Goal: Information Seeking & Learning: Check status

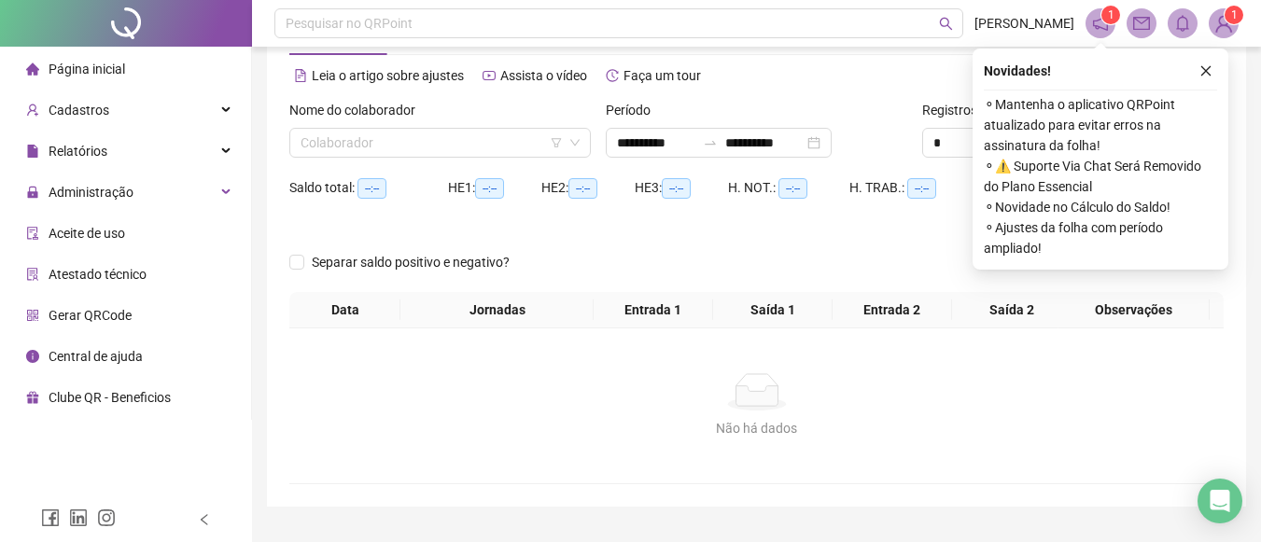
scroll to position [27, 0]
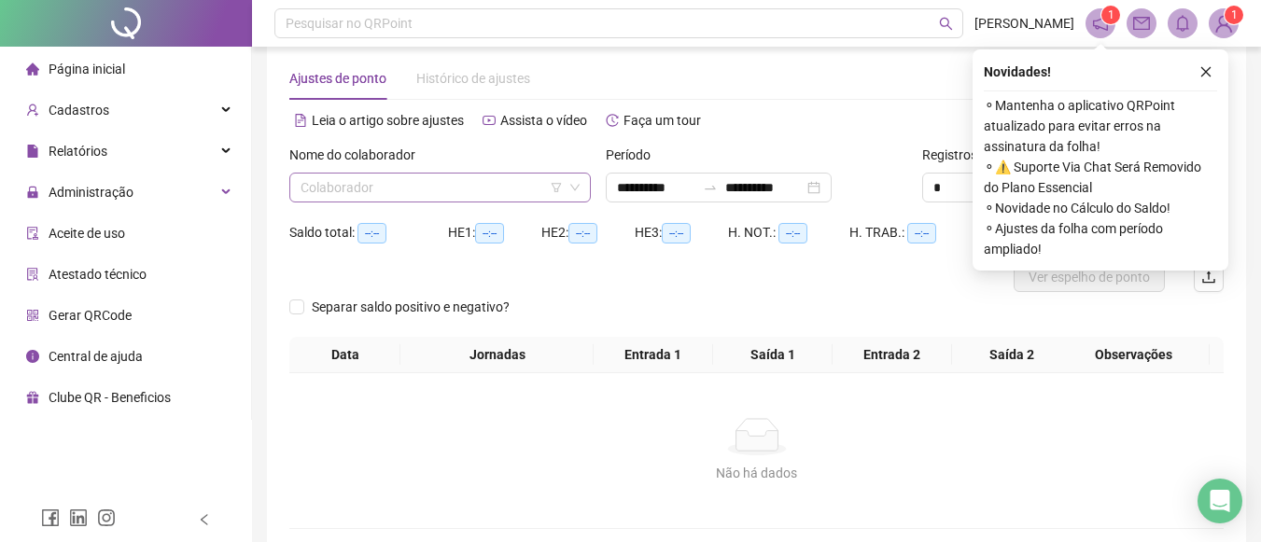
click at [571, 177] on span at bounding box center [440, 188] width 279 height 28
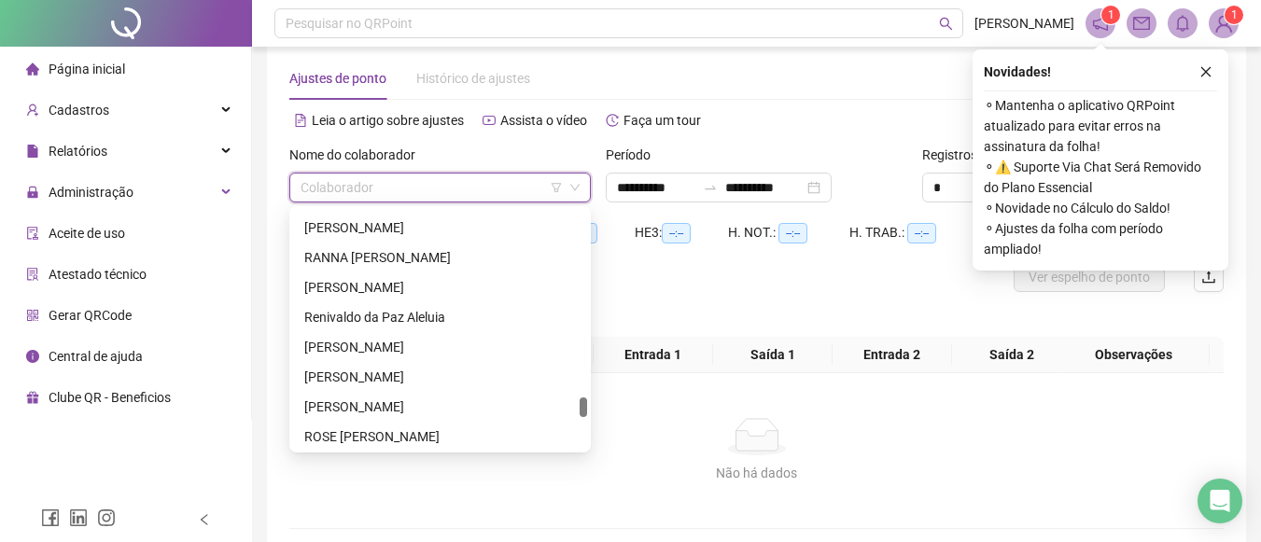
scroll to position [2282, 0]
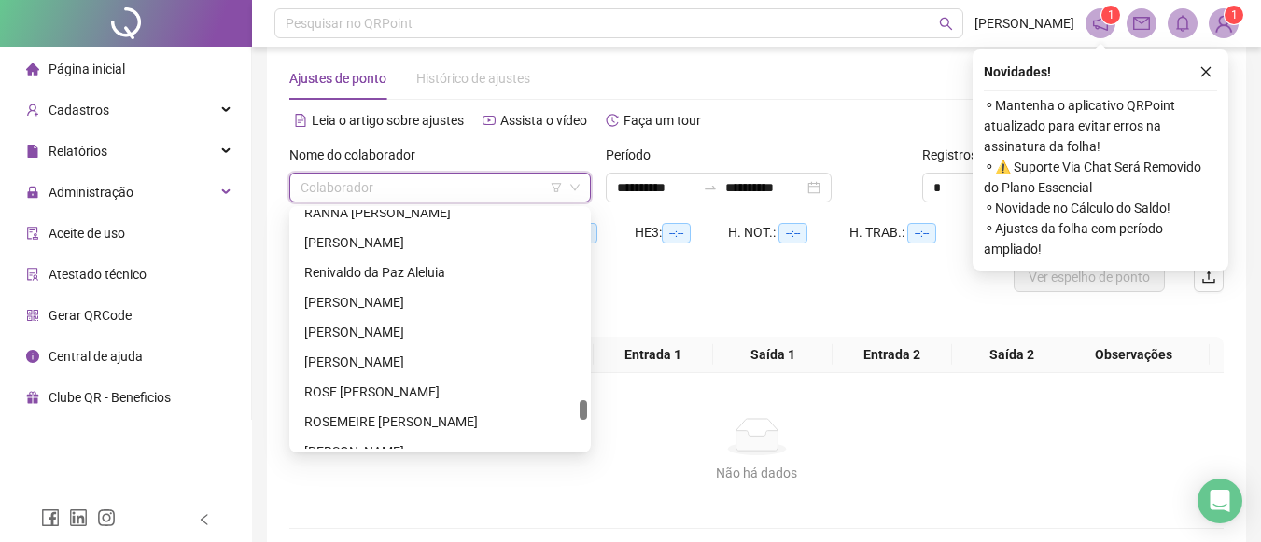
drag, startPoint x: 584, startPoint y: 218, endPoint x: 577, endPoint y: 409, distance: 190.6
click at [577, 409] on div "RANNA [PERSON_NAME] da Paz [PERSON_NAME] BASTOS DOS SANTOS [PERSON_NAME] [PERSO…" at bounding box center [440, 329] width 294 height 239
click at [516, 393] on div "ROSE ANE PEIXOTO DE OLIVEIRA" at bounding box center [440, 392] width 272 height 21
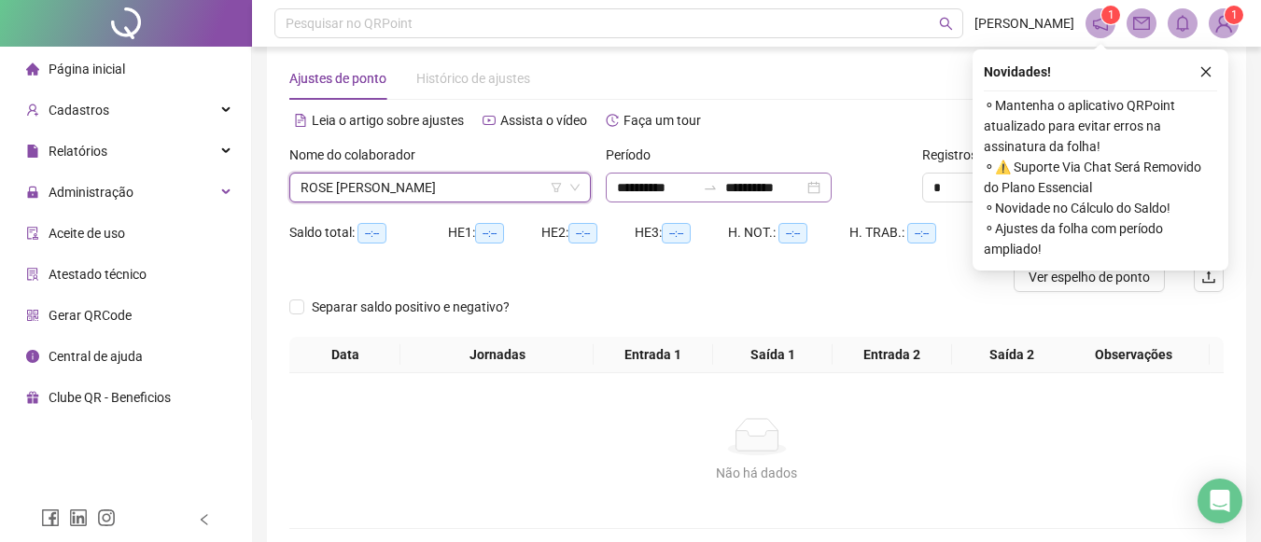
click at [832, 190] on div "**********" at bounding box center [719, 188] width 226 height 30
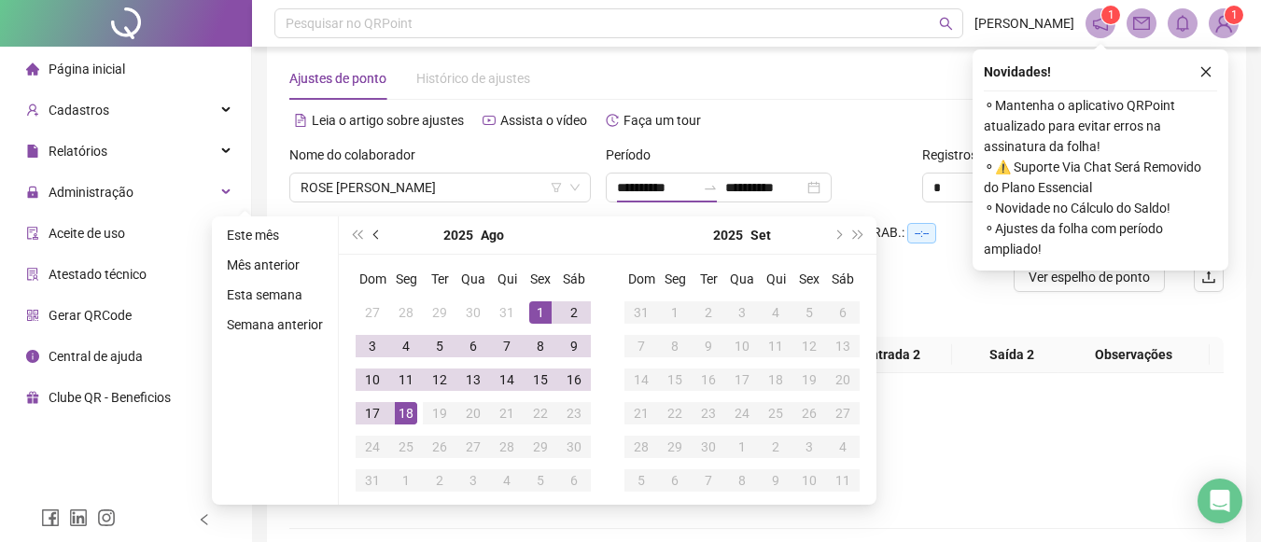
click at [369, 232] on button "prev-year" at bounding box center [377, 235] width 21 height 37
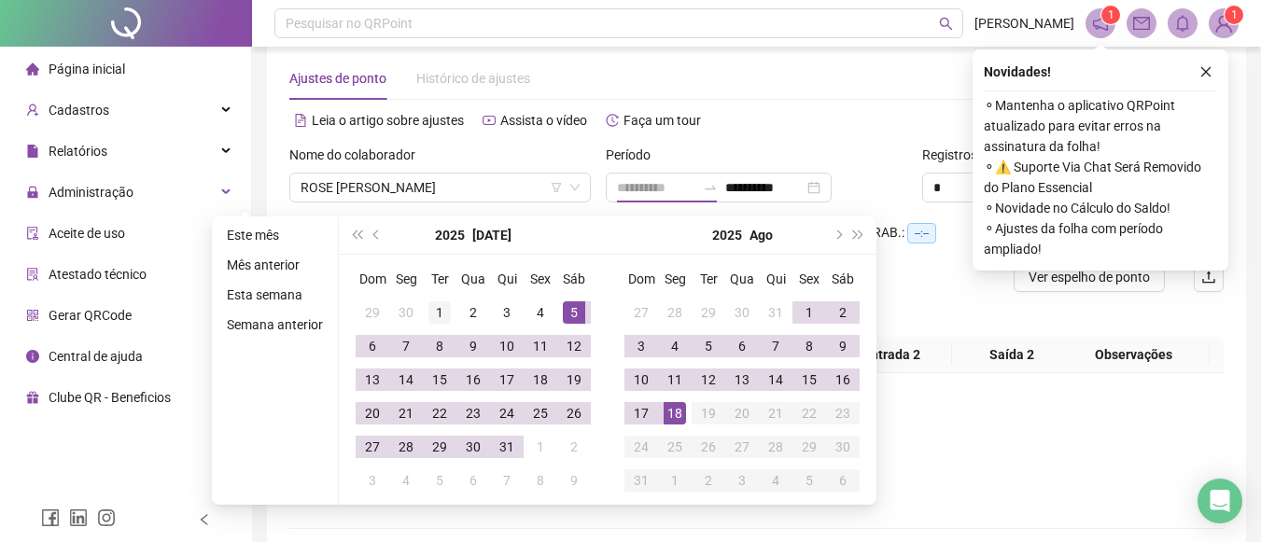
type input "**********"
click at [433, 317] on div "1" at bounding box center [439, 313] width 22 height 22
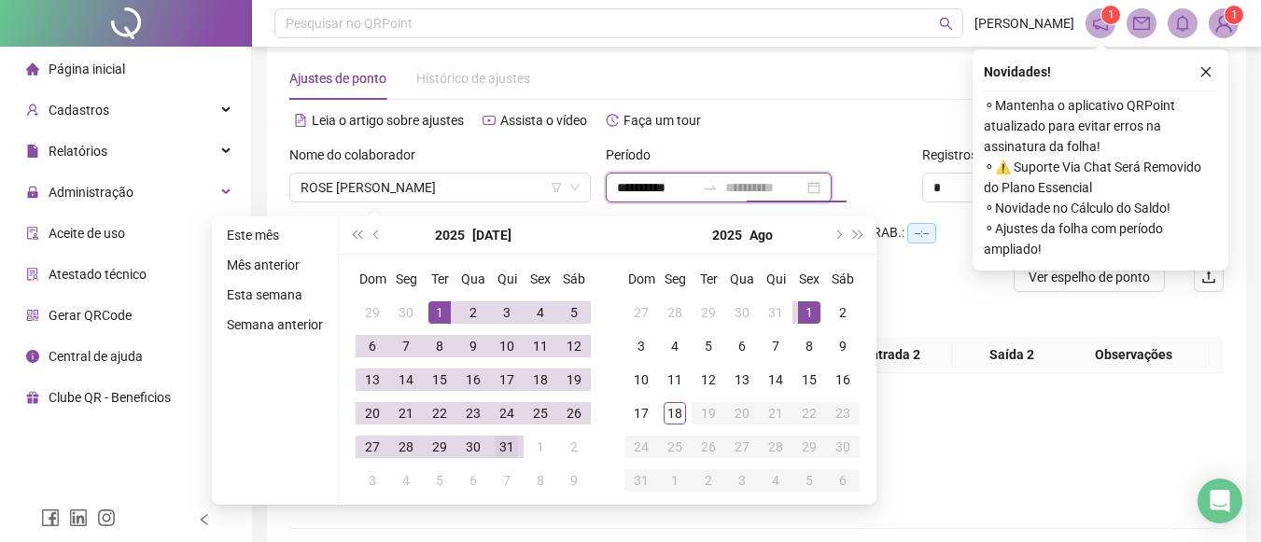
type input "**********"
click at [515, 443] on div "31" at bounding box center [507, 447] width 22 height 22
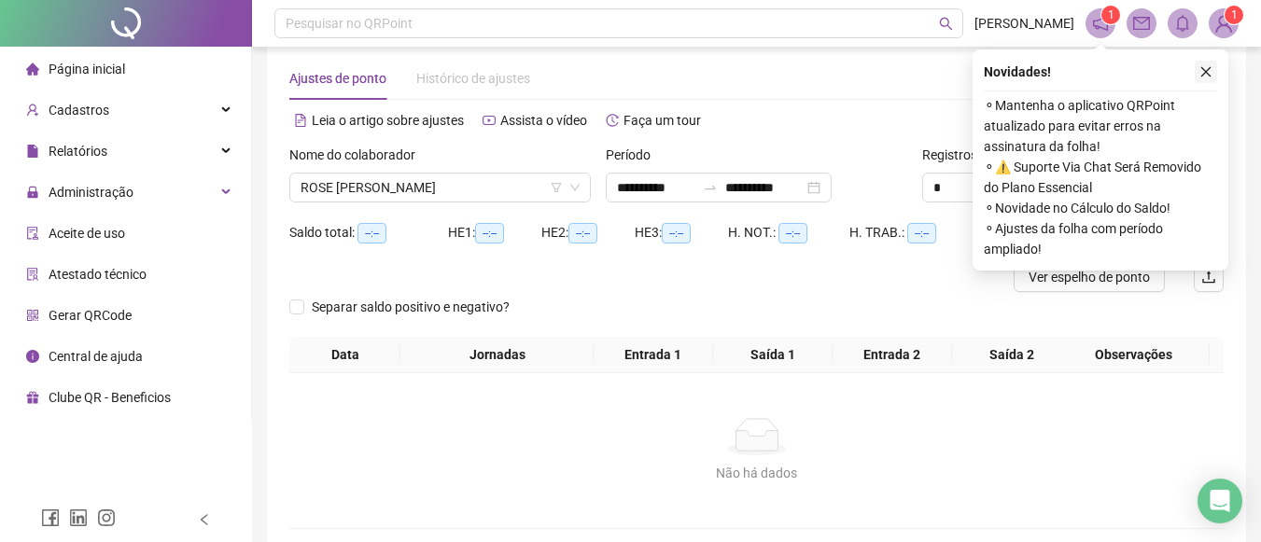
drag, startPoint x: 1199, startPoint y: 74, endPoint x: 1207, endPoint y: 69, distance: 9.6
click at [1207, 69] on button "button" at bounding box center [1206, 72] width 22 height 22
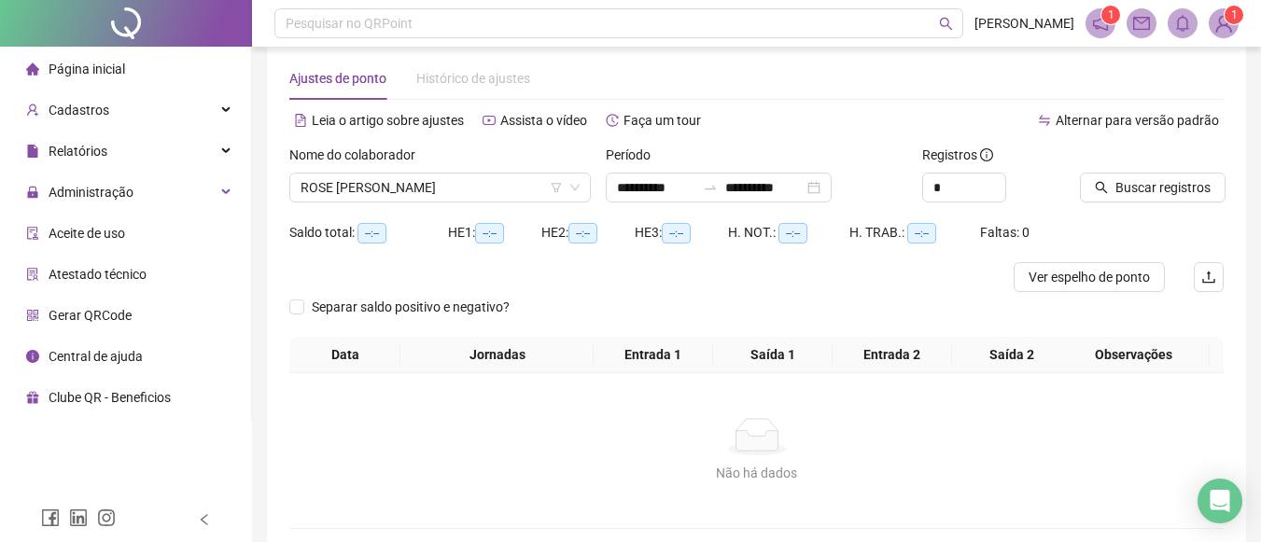
click at [1207, 69] on div "Ajustes de ponto Histórico de ajustes" at bounding box center [756, 78] width 934 height 43
click at [1150, 182] on span "Buscar registros" at bounding box center [1163, 187] width 95 height 21
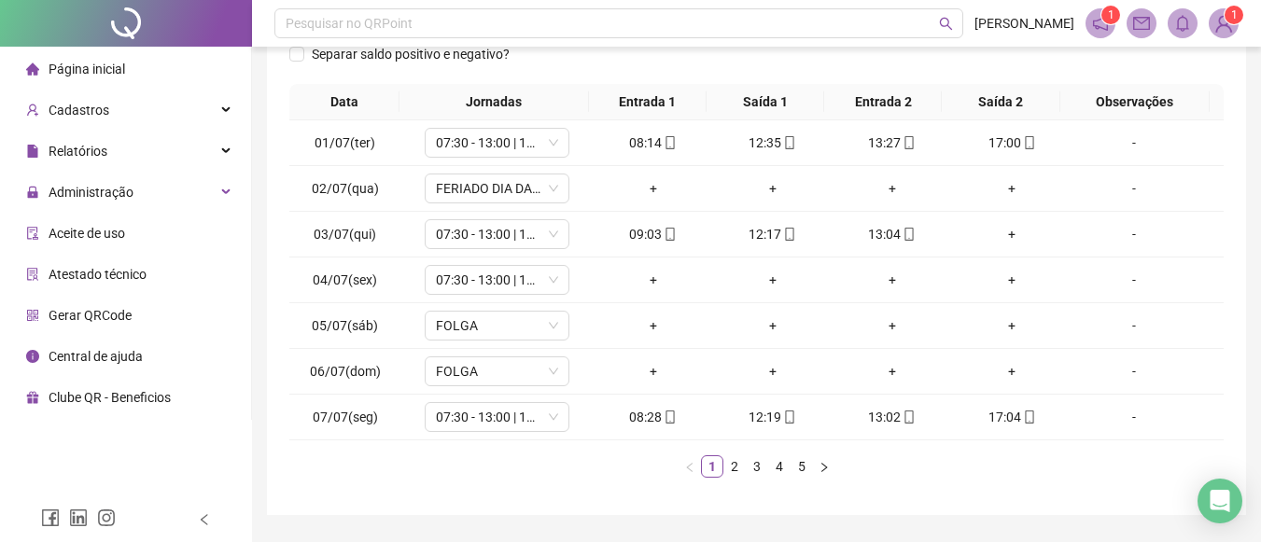
scroll to position [311, 0]
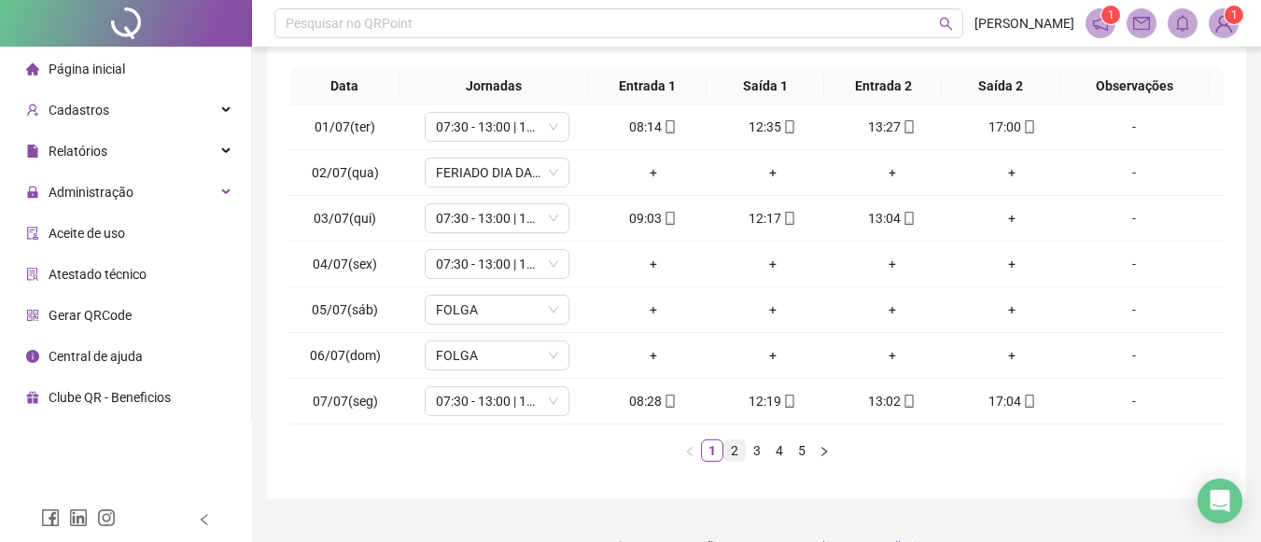
click at [731, 447] on link "2" at bounding box center [734, 451] width 21 height 21
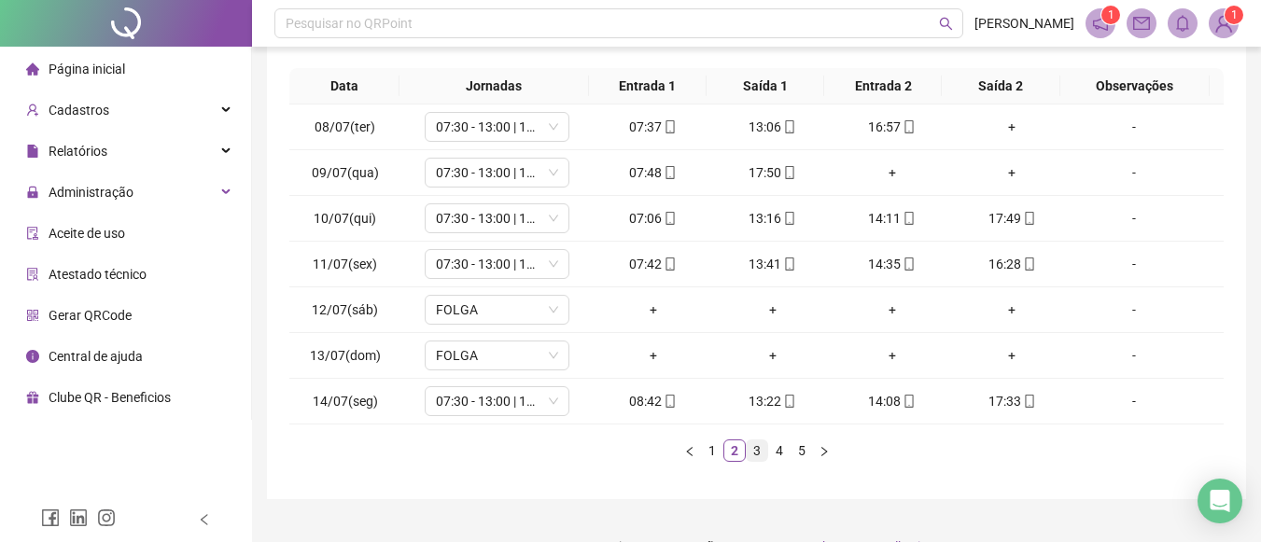
click at [756, 449] on link "3" at bounding box center [757, 451] width 21 height 21
click at [775, 451] on link "4" at bounding box center [779, 451] width 21 height 21
click at [802, 456] on link "5" at bounding box center [802, 451] width 21 height 21
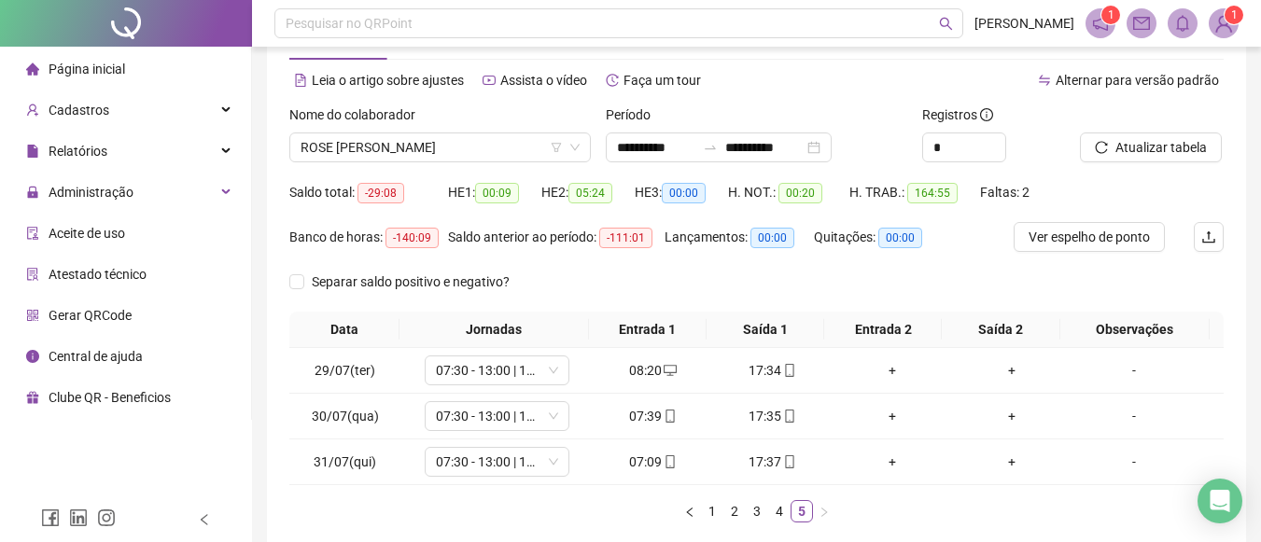
scroll to position [57, 0]
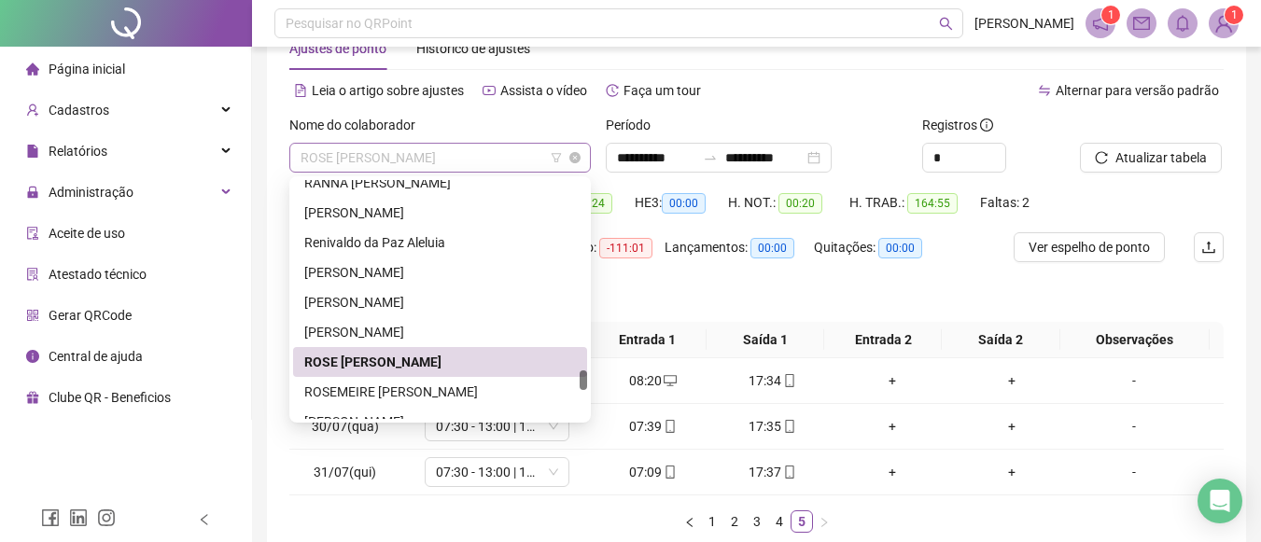
click at [505, 157] on span "ROSE ANE PEIXOTO DE OLIVEIRA" at bounding box center [440, 158] width 279 height 28
click at [392, 326] on div "Rosana Sampaio Ferreira" at bounding box center [440, 332] width 272 height 21
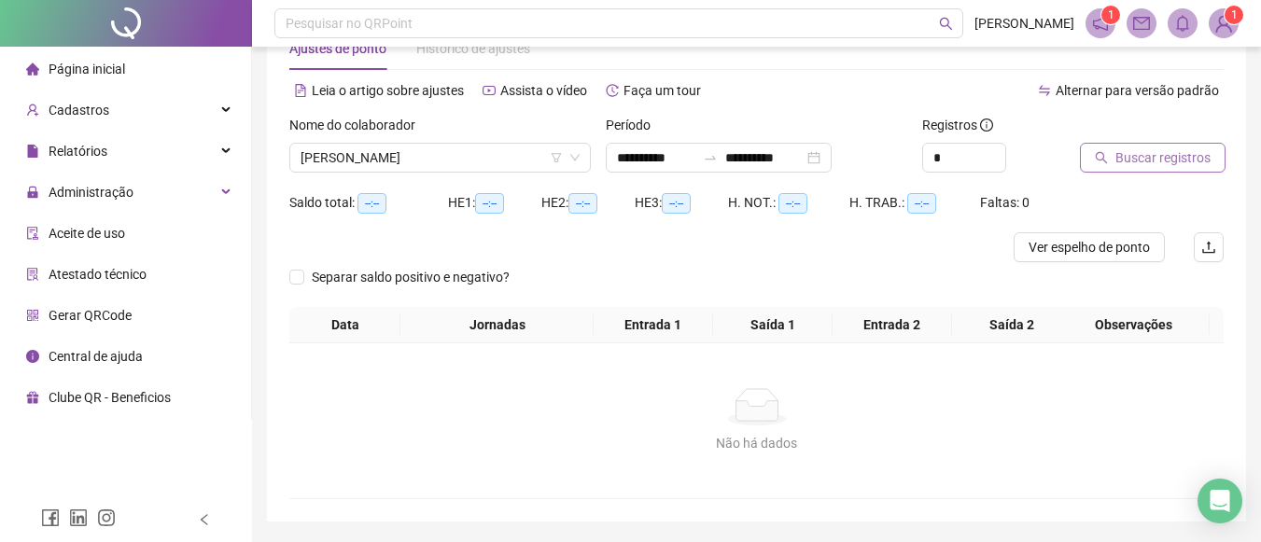
click at [1137, 161] on span "Buscar registros" at bounding box center [1163, 157] width 95 height 21
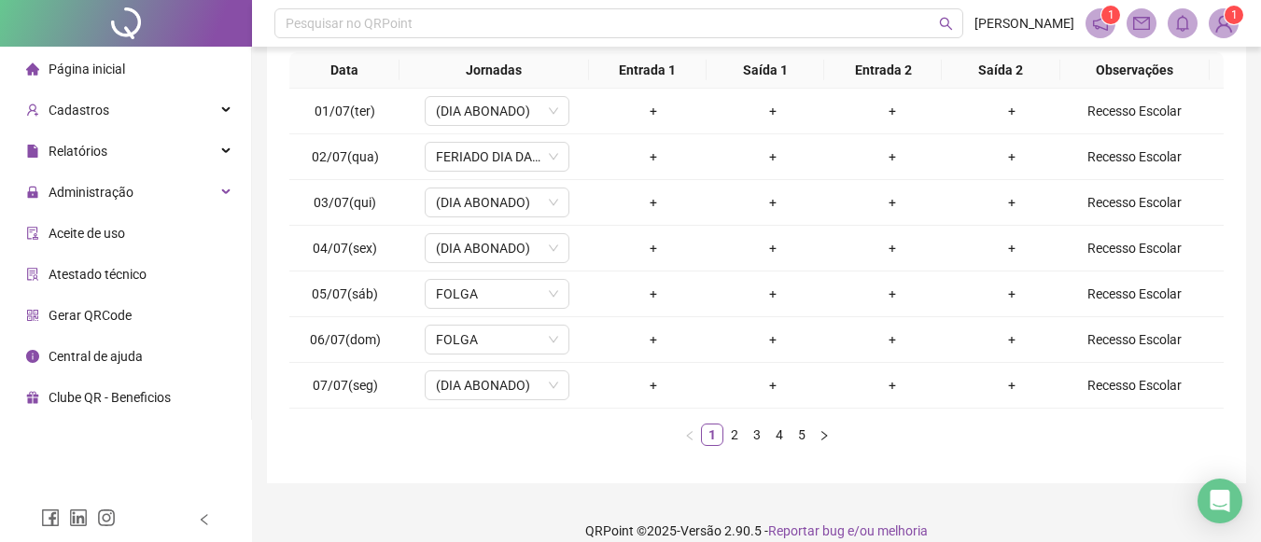
scroll to position [323, 0]
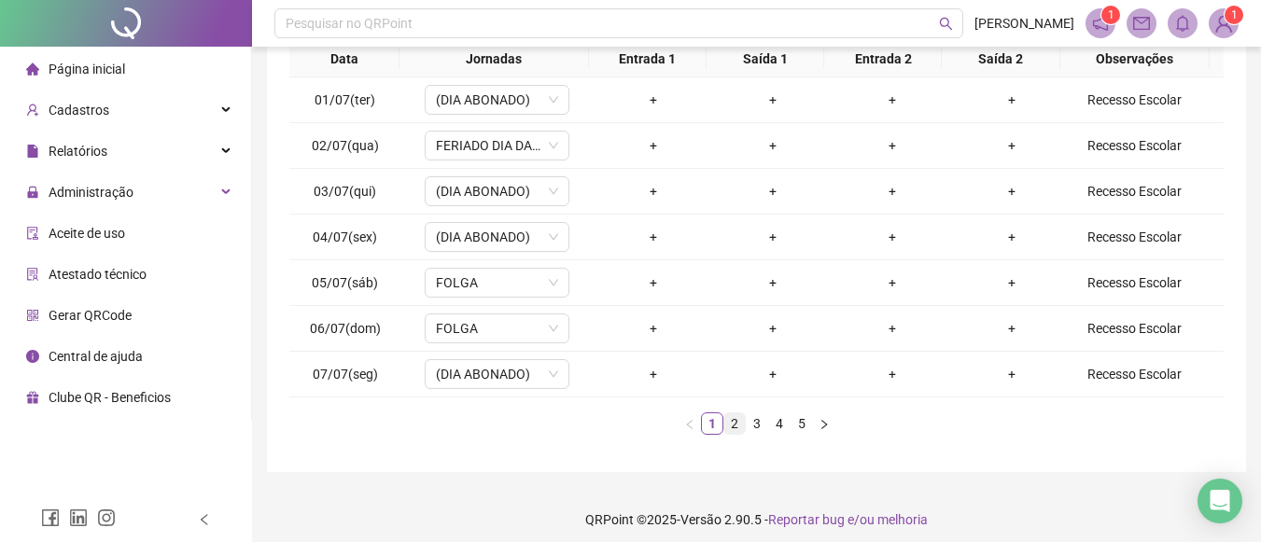
click at [737, 422] on link "2" at bounding box center [734, 424] width 21 height 21
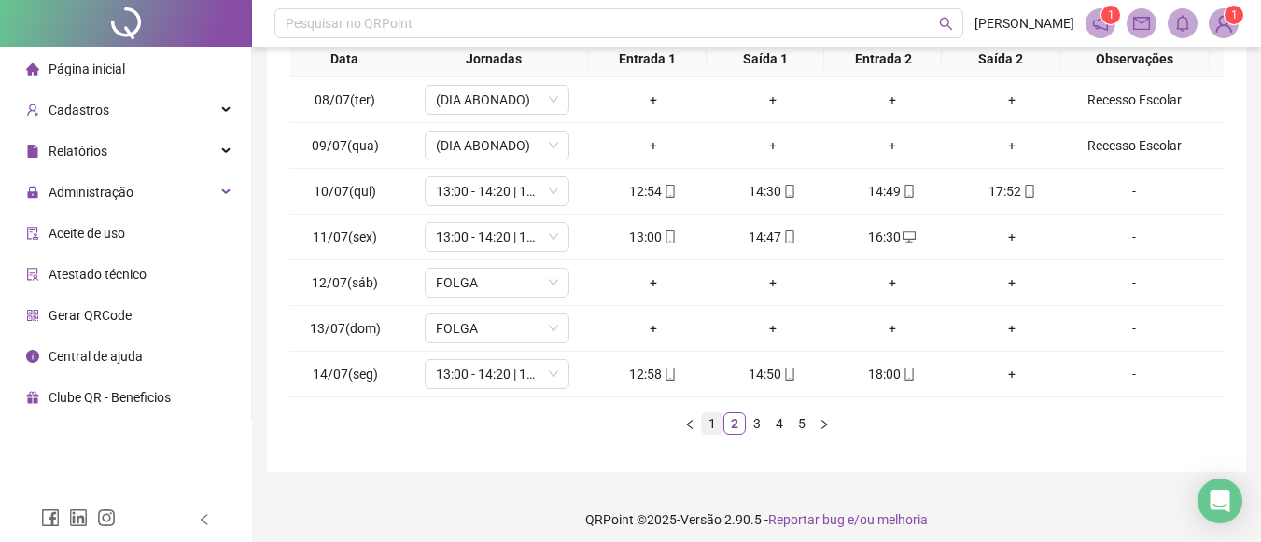
drag, startPoint x: 737, startPoint y: 422, endPoint x: 703, endPoint y: 426, distance: 34.7
click at [703, 426] on ul "1 2 3 4 5" at bounding box center [756, 424] width 934 height 22
click at [703, 426] on link "1" at bounding box center [712, 424] width 21 height 21
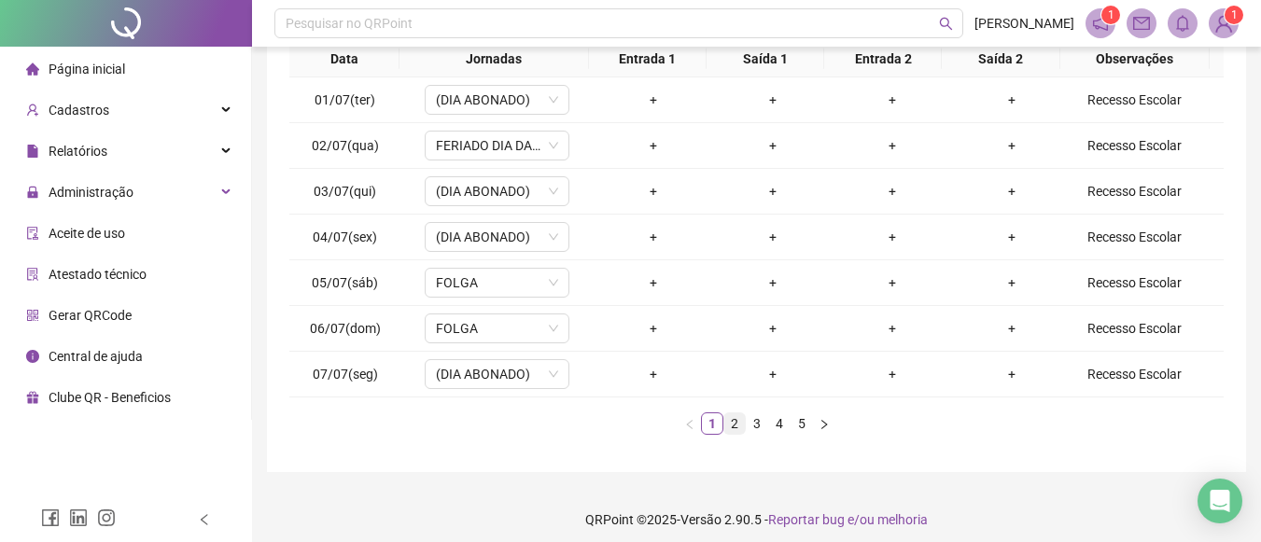
click at [737, 422] on link "2" at bounding box center [734, 424] width 21 height 21
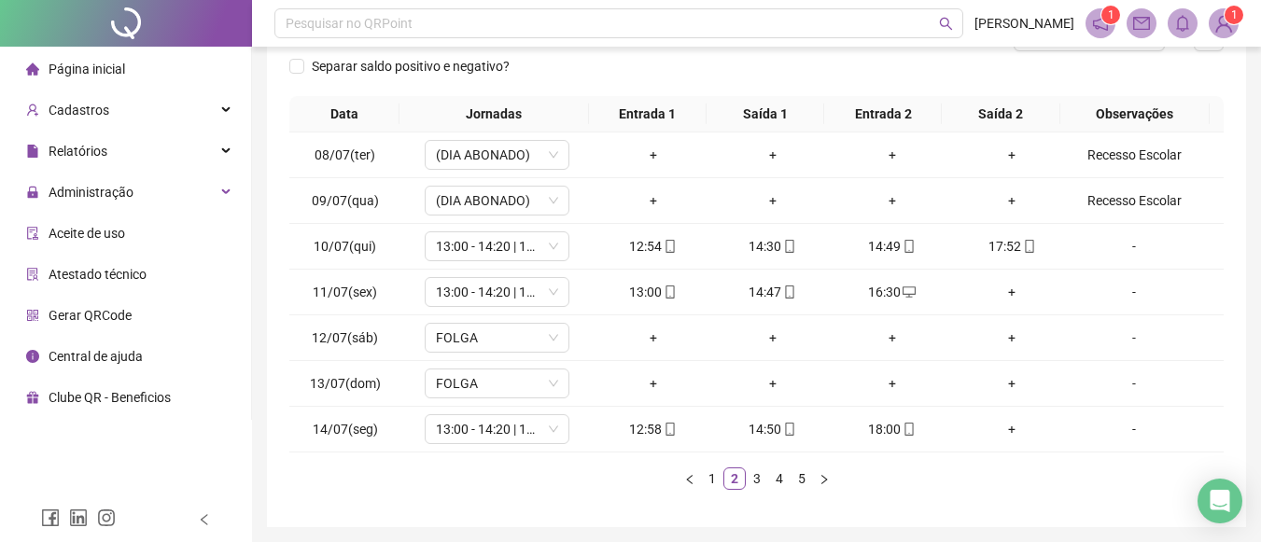
scroll to position [333, 0]
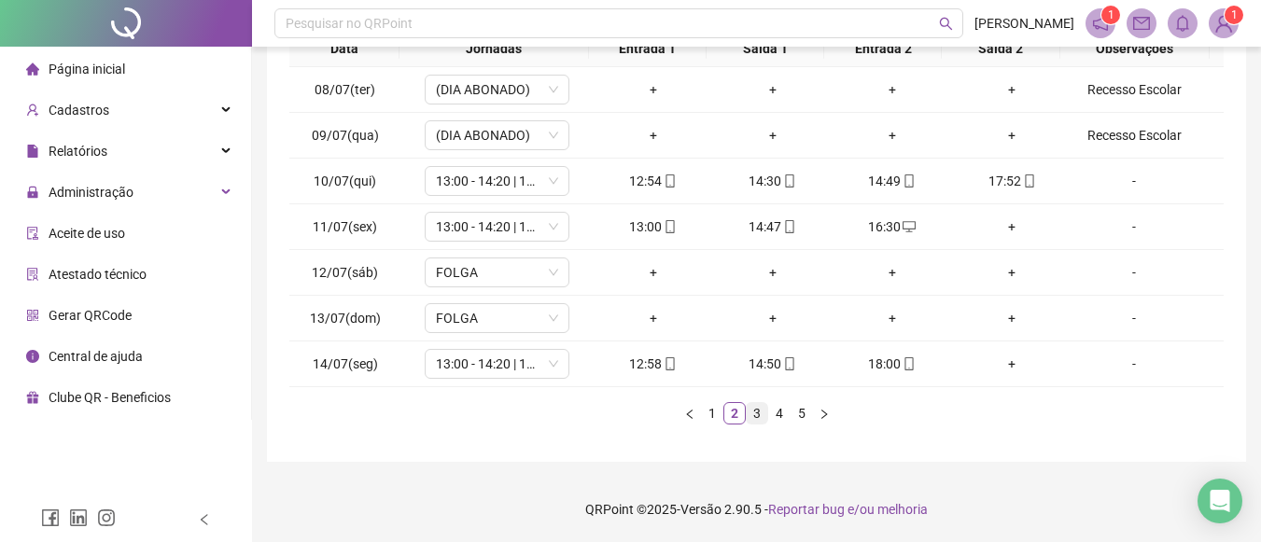
click at [762, 419] on link "3" at bounding box center [757, 413] width 21 height 21
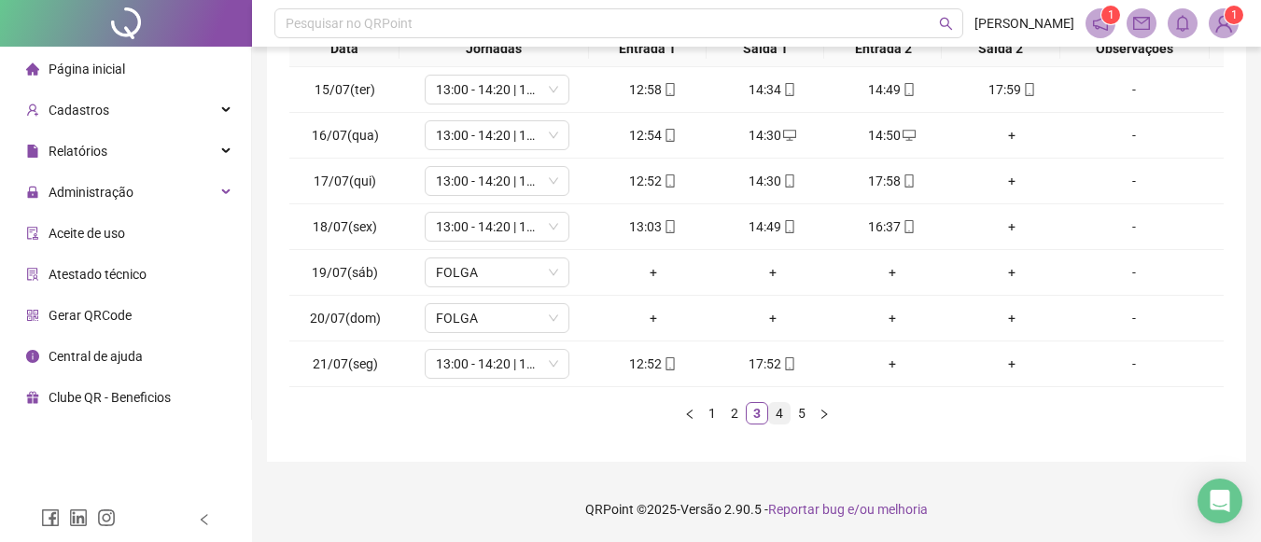
click at [779, 415] on link "4" at bounding box center [779, 413] width 21 height 21
click at [805, 409] on link "5" at bounding box center [802, 413] width 21 height 21
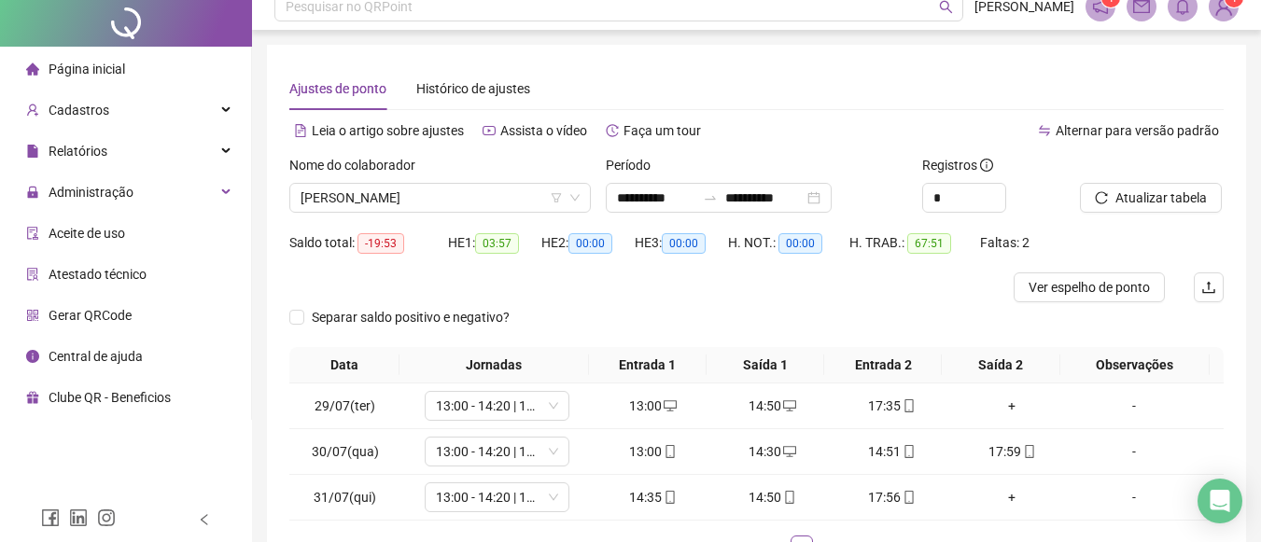
scroll to position [0, 0]
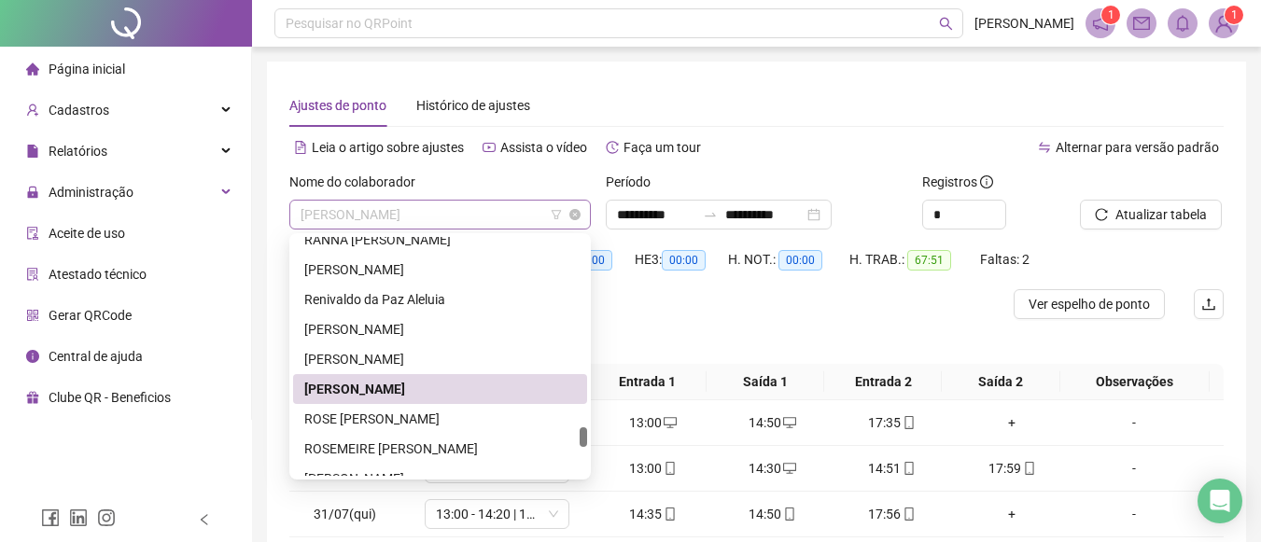
click at [486, 209] on span "Rosana Sampaio Ferreira" at bounding box center [440, 215] width 279 height 28
click at [400, 351] on div "RONIELLY DA SILVA DE OLIVEIRA" at bounding box center [440, 359] width 272 height 21
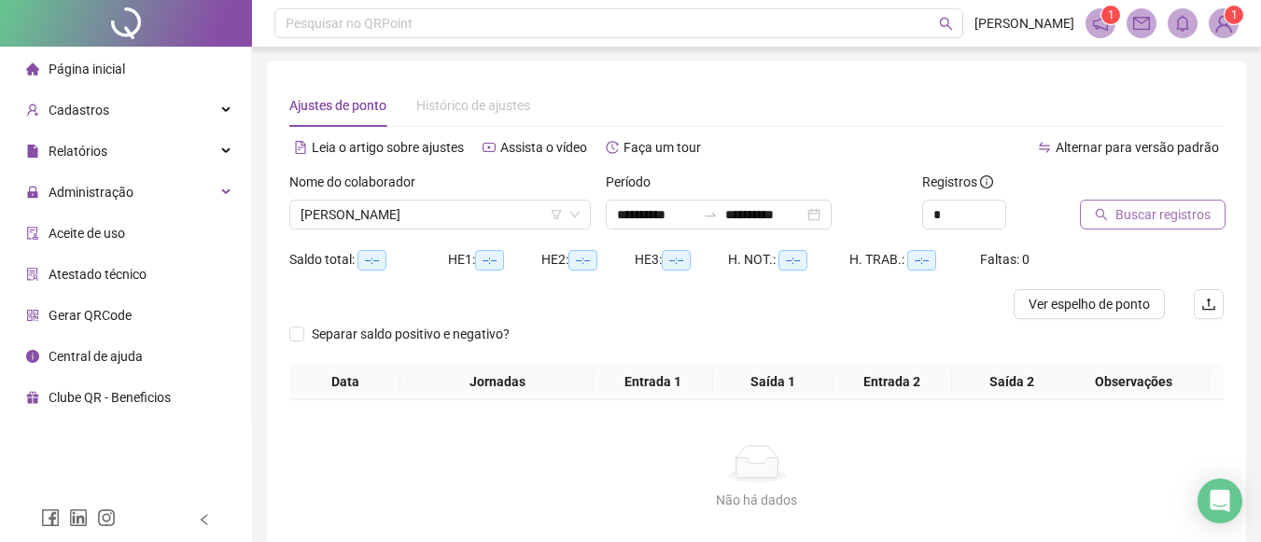
click at [1135, 200] on button "Buscar registros" at bounding box center [1153, 215] width 146 height 30
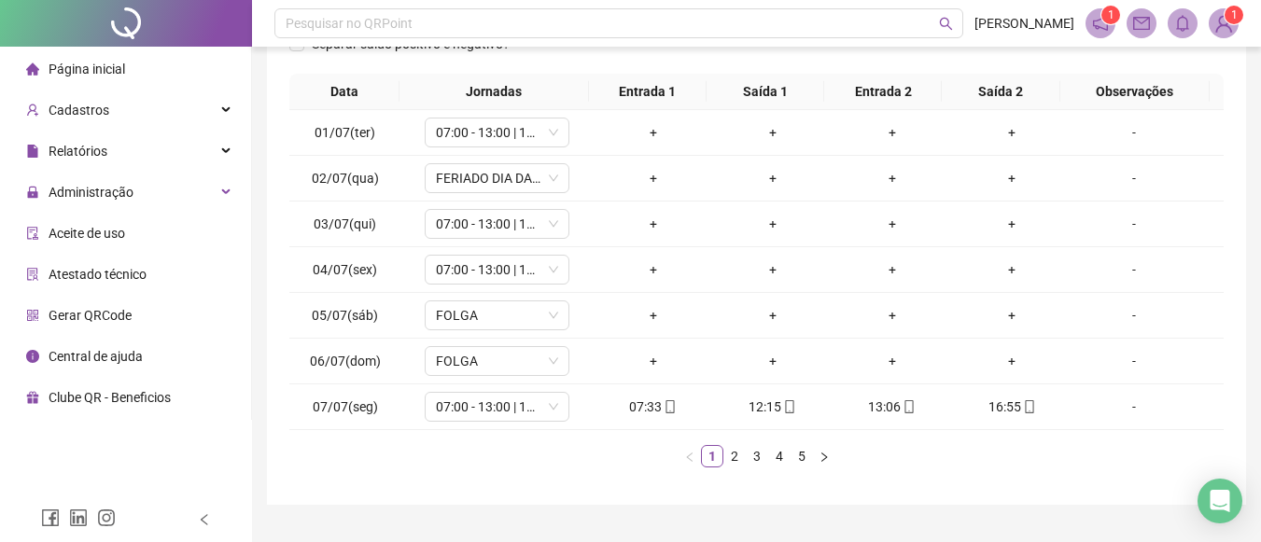
scroll to position [309, 0]
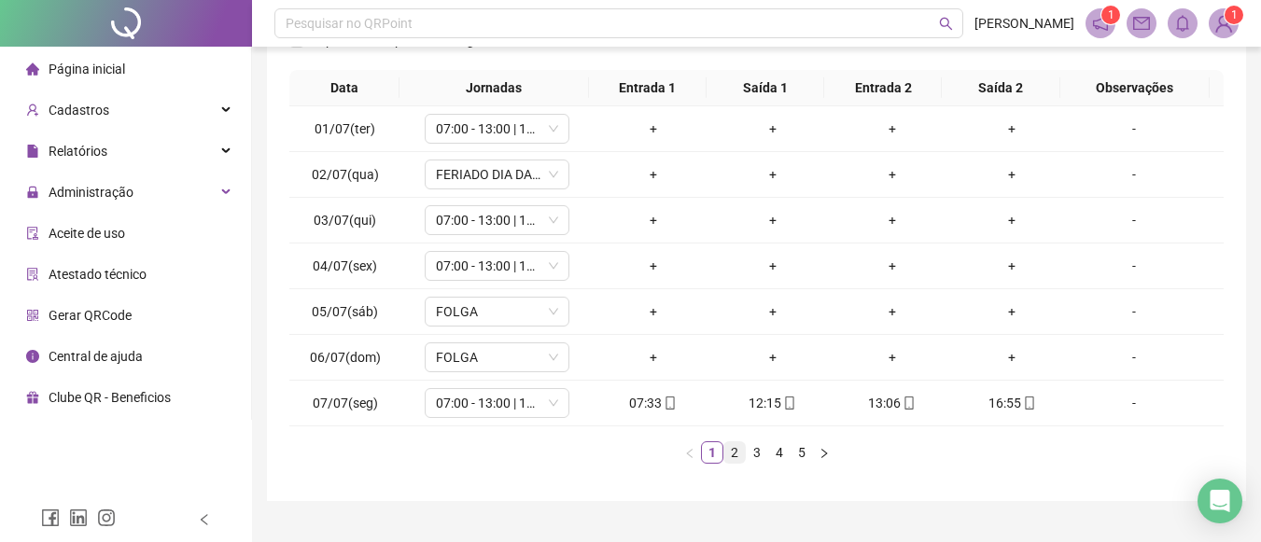
click at [741, 454] on link "2" at bounding box center [734, 452] width 21 height 21
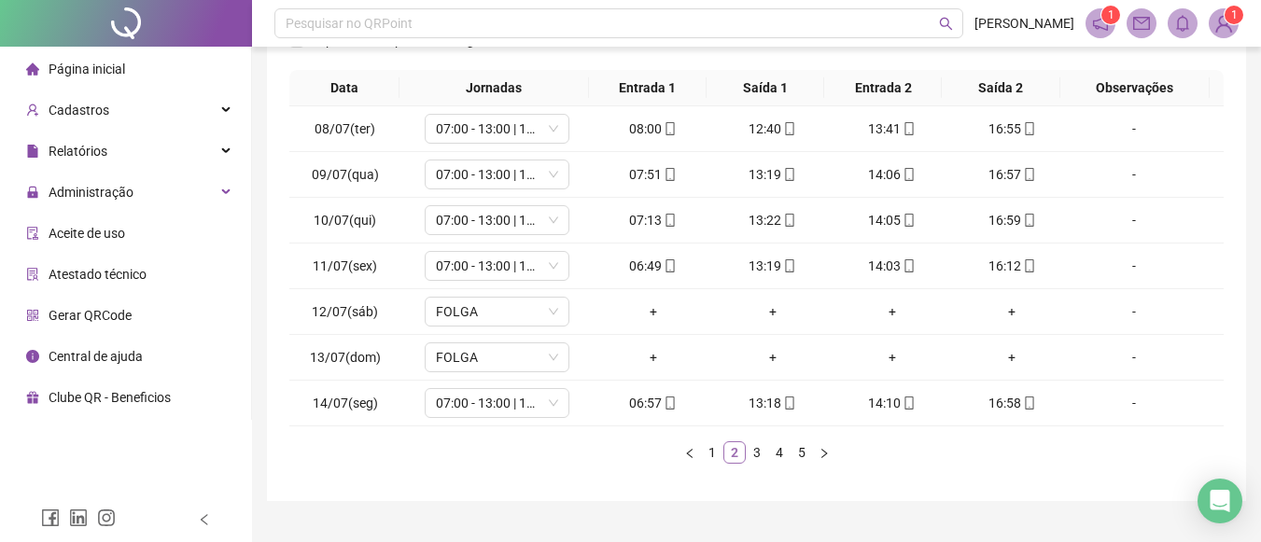
click at [741, 454] on link "2" at bounding box center [734, 452] width 21 height 21
click at [755, 453] on link "3" at bounding box center [757, 452] width 21 height 21
click at [775, 454] on link "4" at bounding box center [779, 452] width 21 height 21
click at [794, 457] on link "5" at bounding box center [802, 452] width 21 height 21
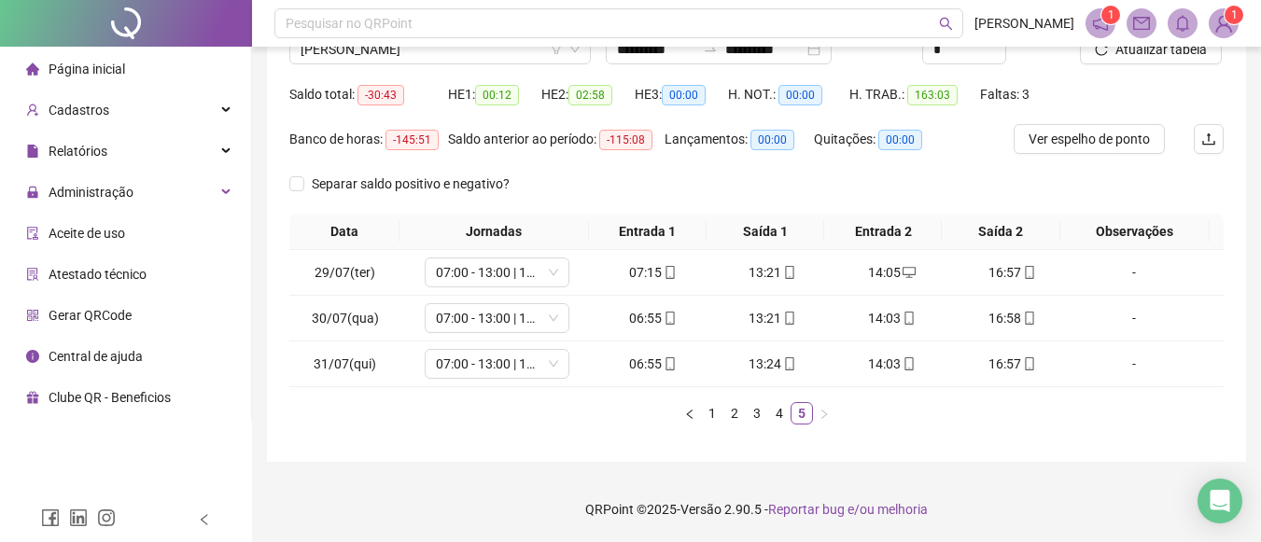
scroll to position [113, 0]
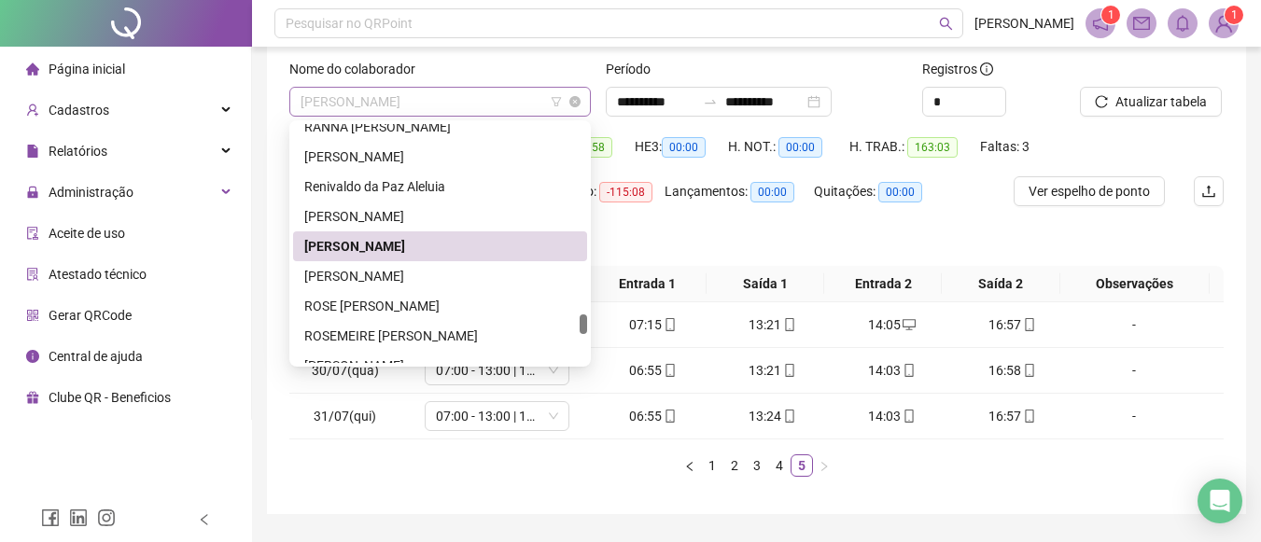
click at [517, 97] on span "RONIELLY DA SILVA DE OLIVEIRA" at bounding box center [440, 102] width 279 height 28
click at [421, 219] on div "Rita Avelino Bandeira Ferreira" at bounding box center [440, 216] width 272 height 21
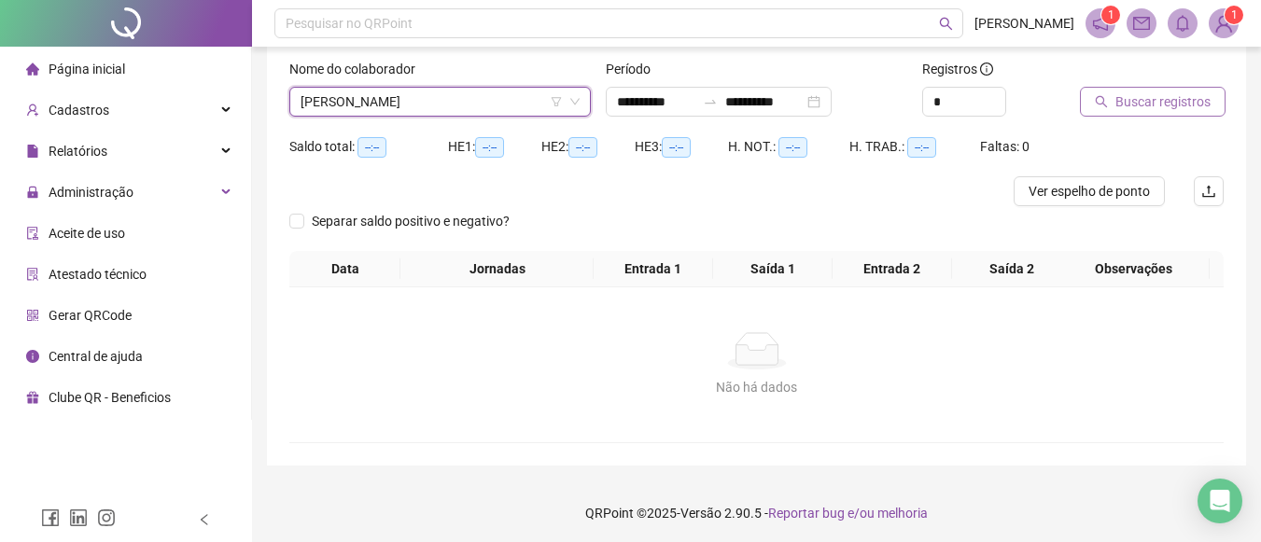
click at [1135, 99] on span "Buscar registros" at bounding box center [1163, 101] width 95 height 21
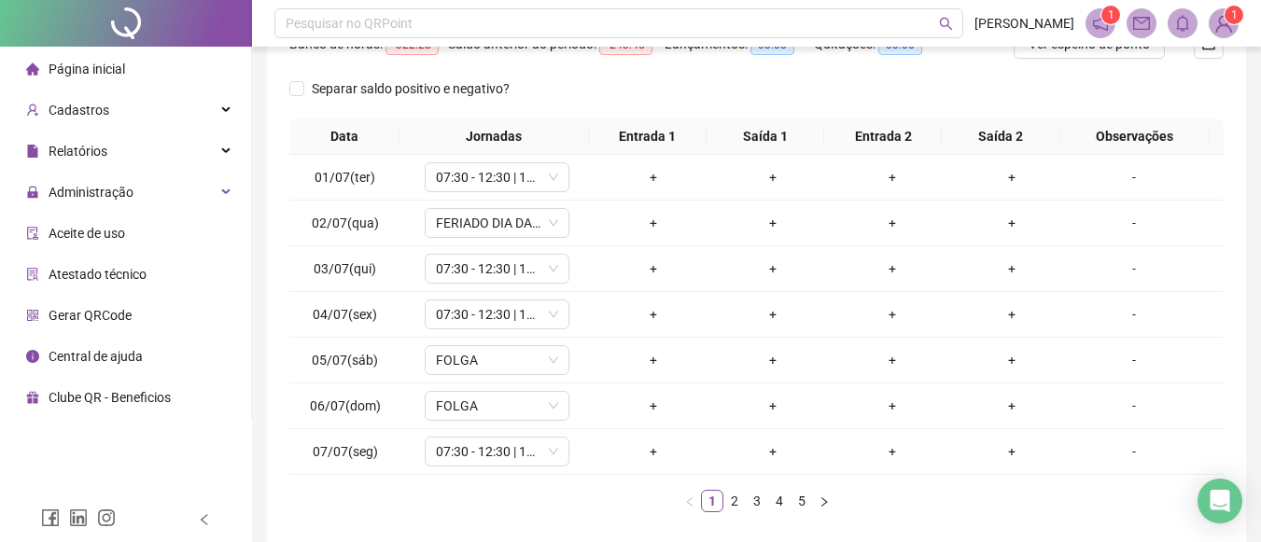
scroll to position [263, 0]
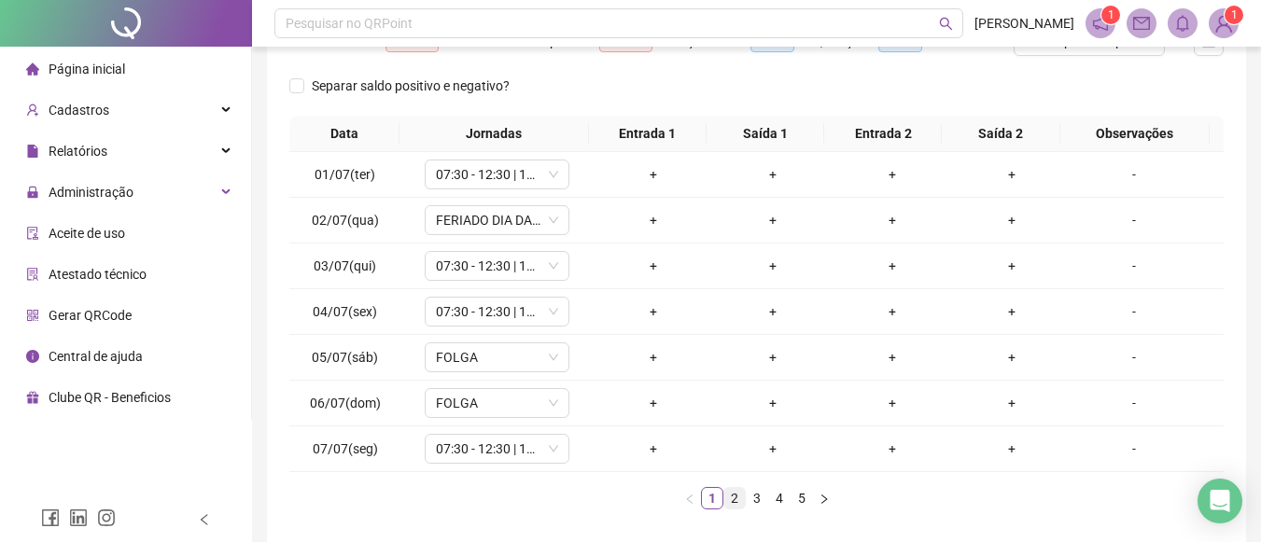
click at [733, 506] on link "2" at bounding box center [734, 498] width 21 height 21
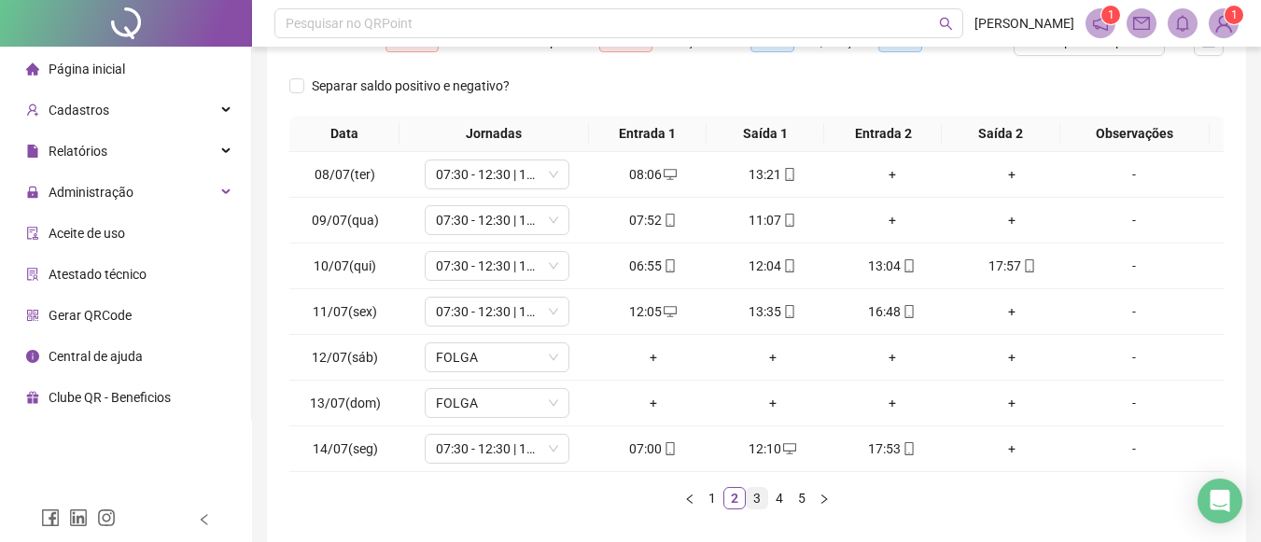
click at [754, 498] on link "3" at bounding box center [757, 498] width 21 height 21
click at [783, 493] on link "4" at bounding box center [779, 498] width 21 height 21
click at [802, 492] on link "5" at bounding box center [802, 498] width 21 height 21
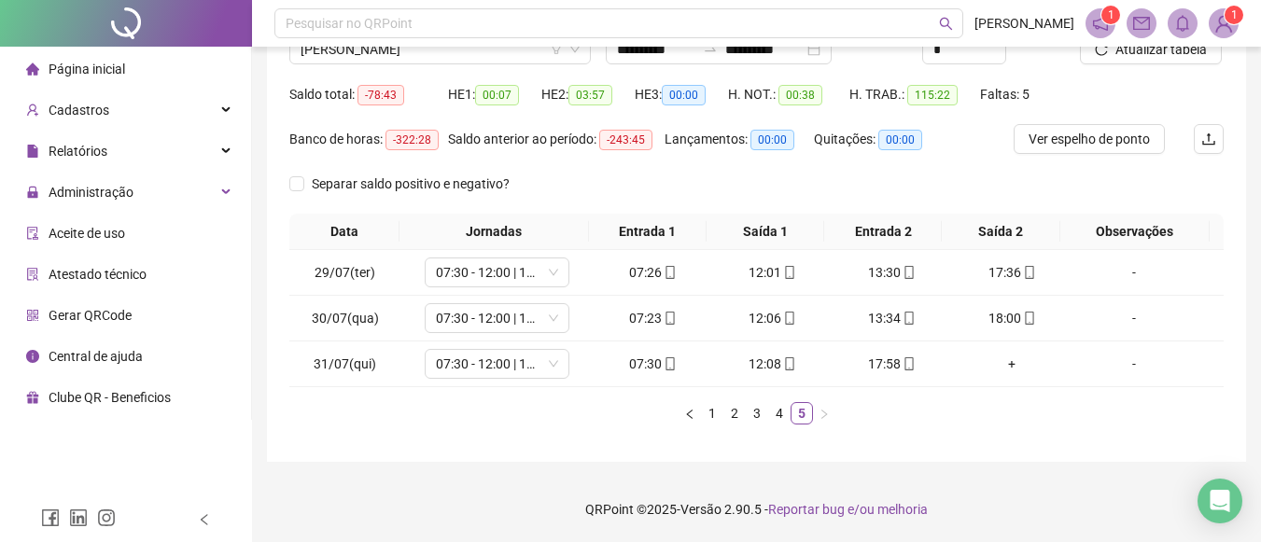
scroll to position [0, 0]
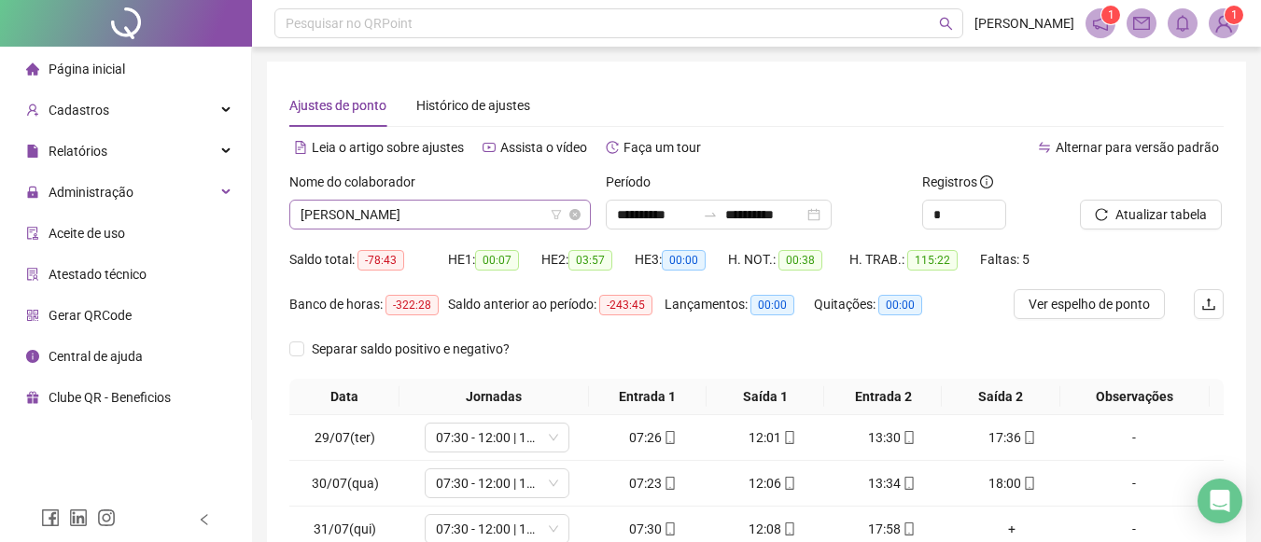
click at [537, 225] on span "Rita Avelino Bandeira Ferreira" at bounding box center [440, 215] width 279 height 28
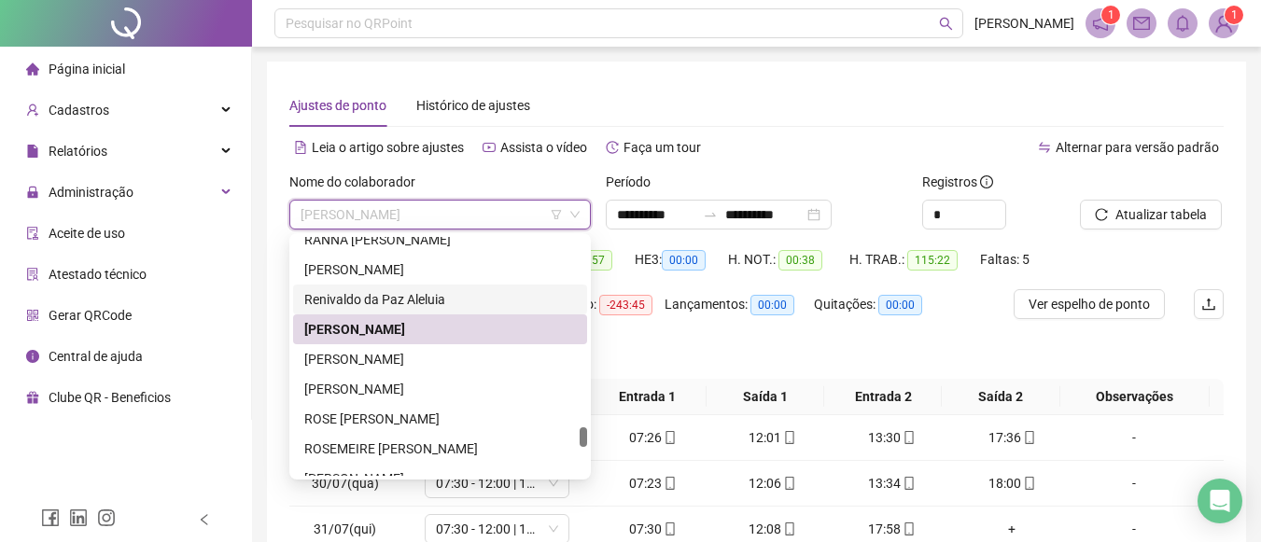
click at [488, 302] on div "Renivaldo da Paz Aleluia" at bounding box center [440, 299] width 272 height 21
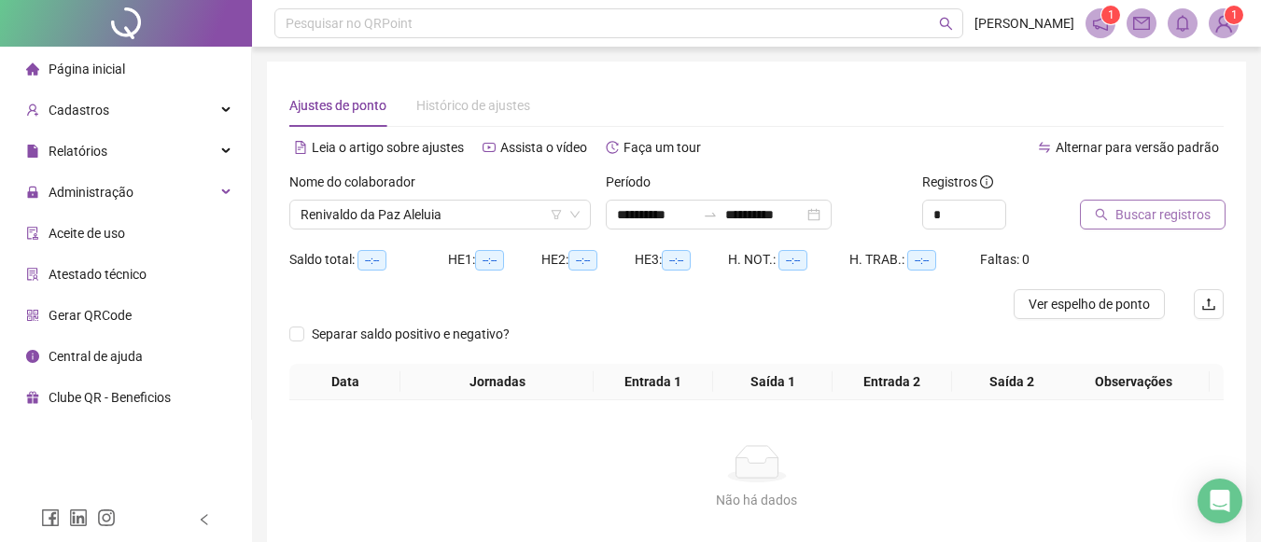
click at [1144, 220] on span "Buscar registros" at bounding box center [1163, 214] width 95 height 21
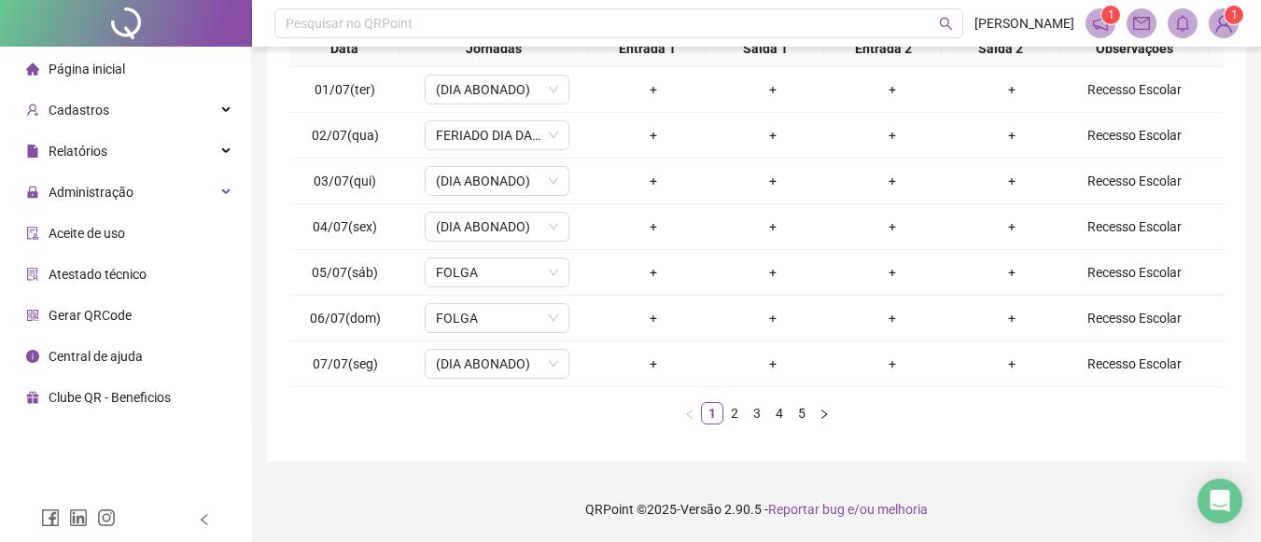
scroll to position [324, 0]
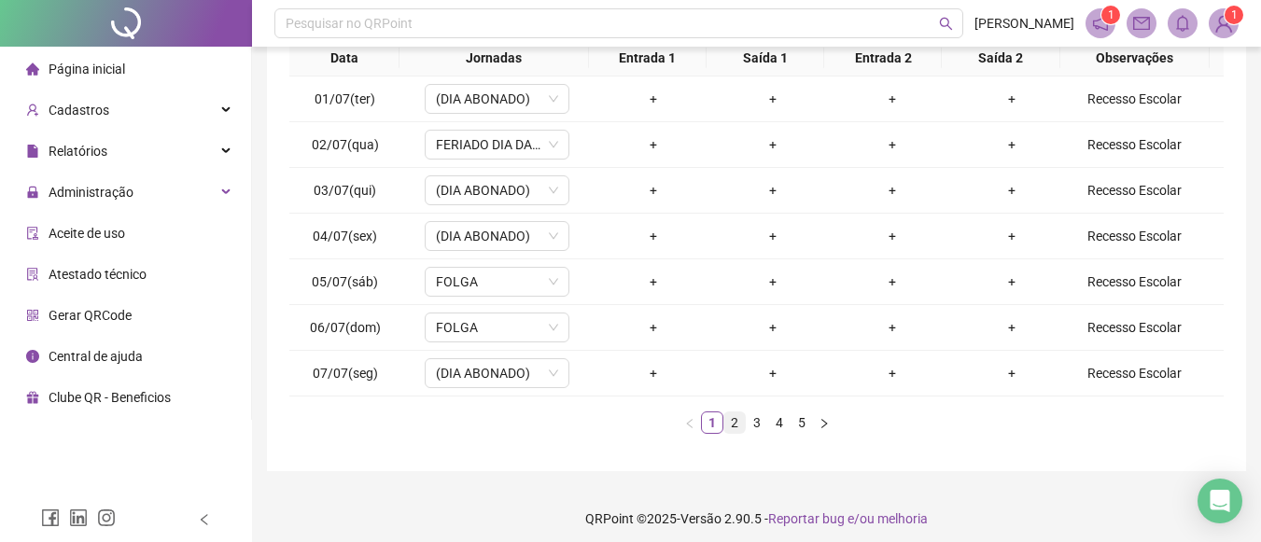
click at [738, 427] on link "2" at bounding box center [734, 423] width 21 height 21
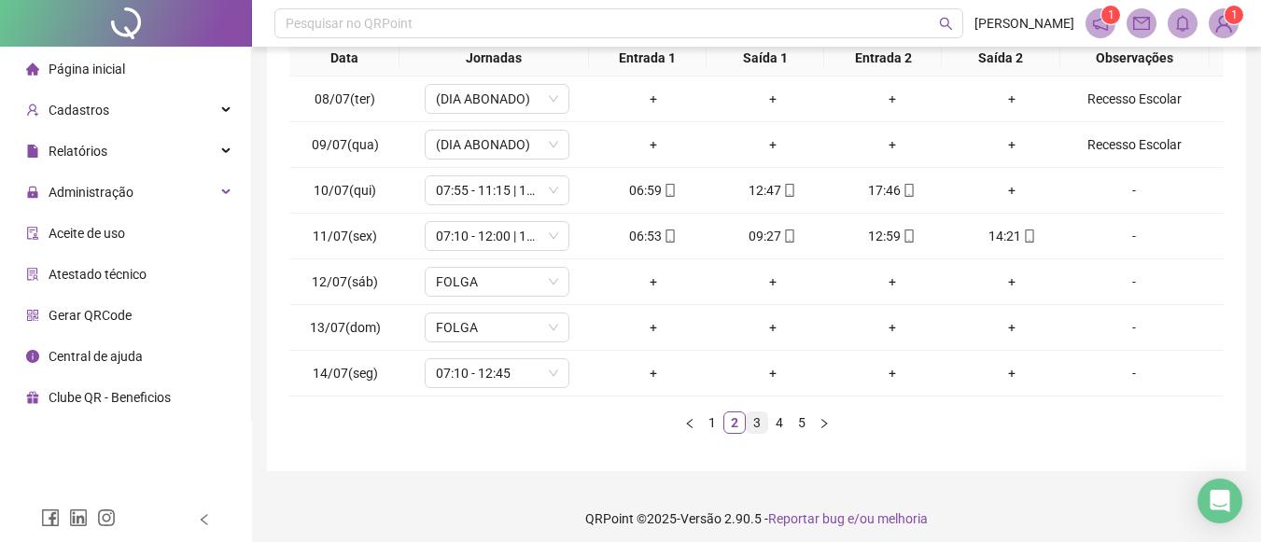
click at [752, 422] on link "3" at bounding box center [757, 423] width 21 height 21
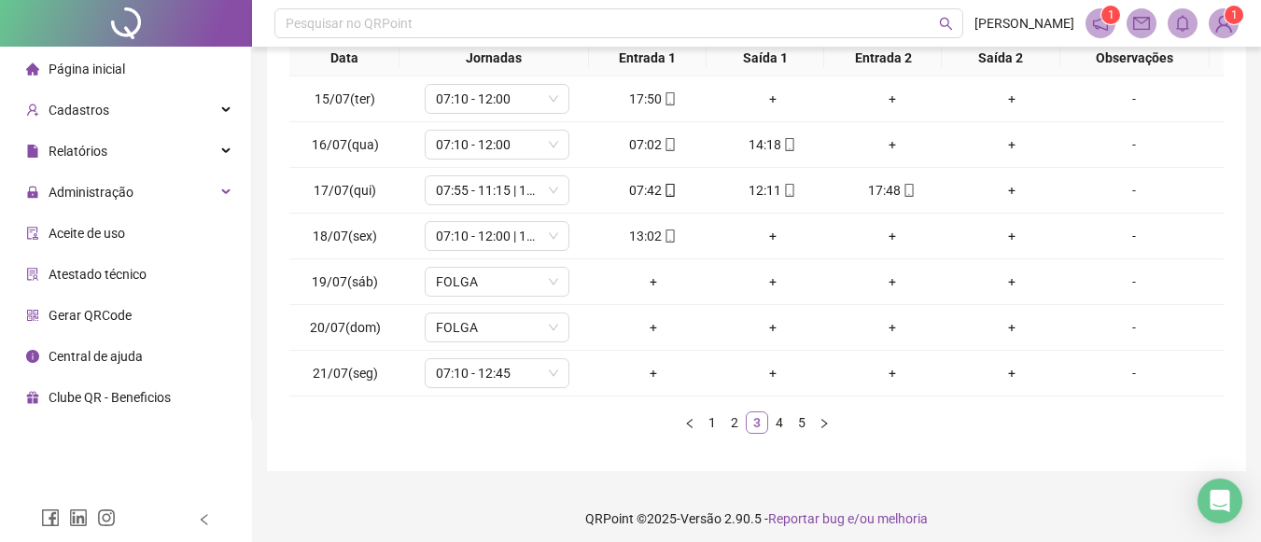
click at [752, 422] on link "3" at bounding box center [757, 423] width 21 height 21
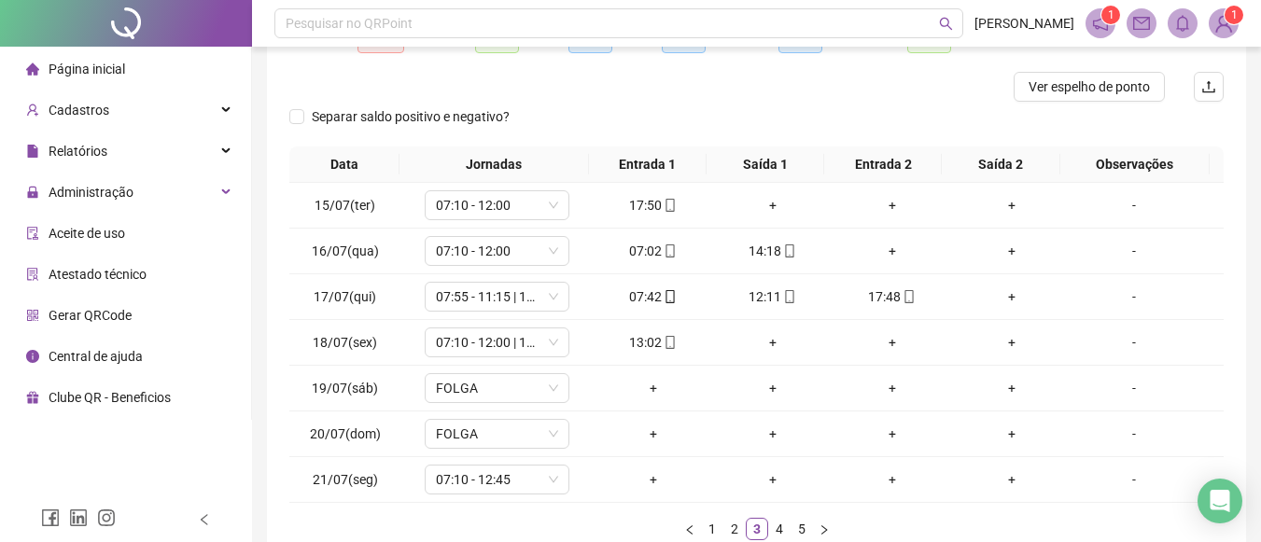
scroll to position [331, 0]
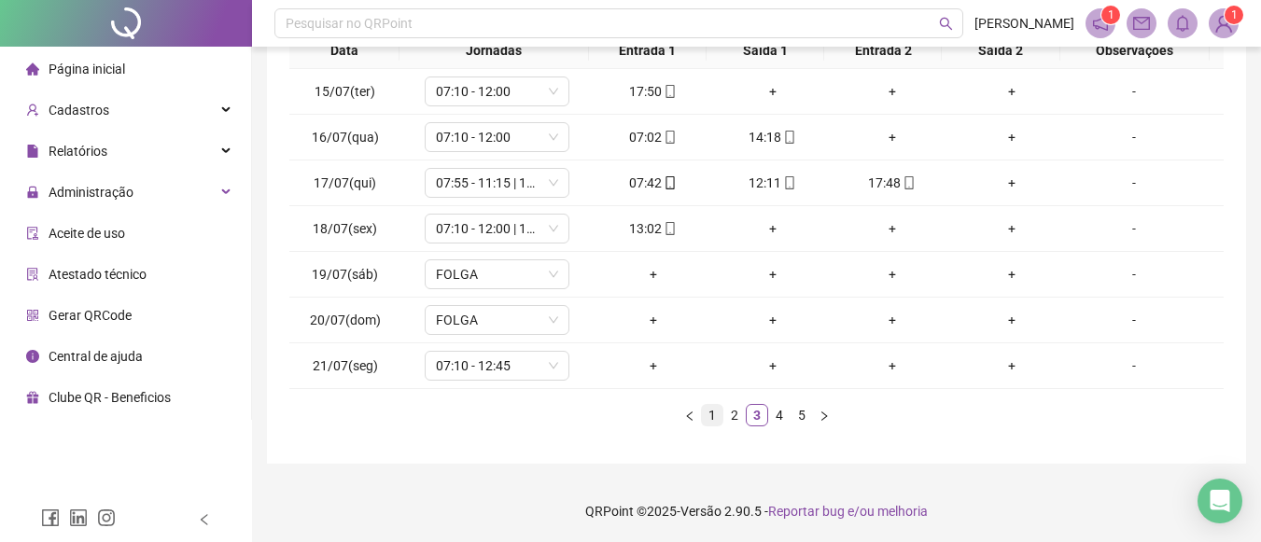
click at [709, 421] on link "1" at bounding box center [712, 415] width 21 height 21
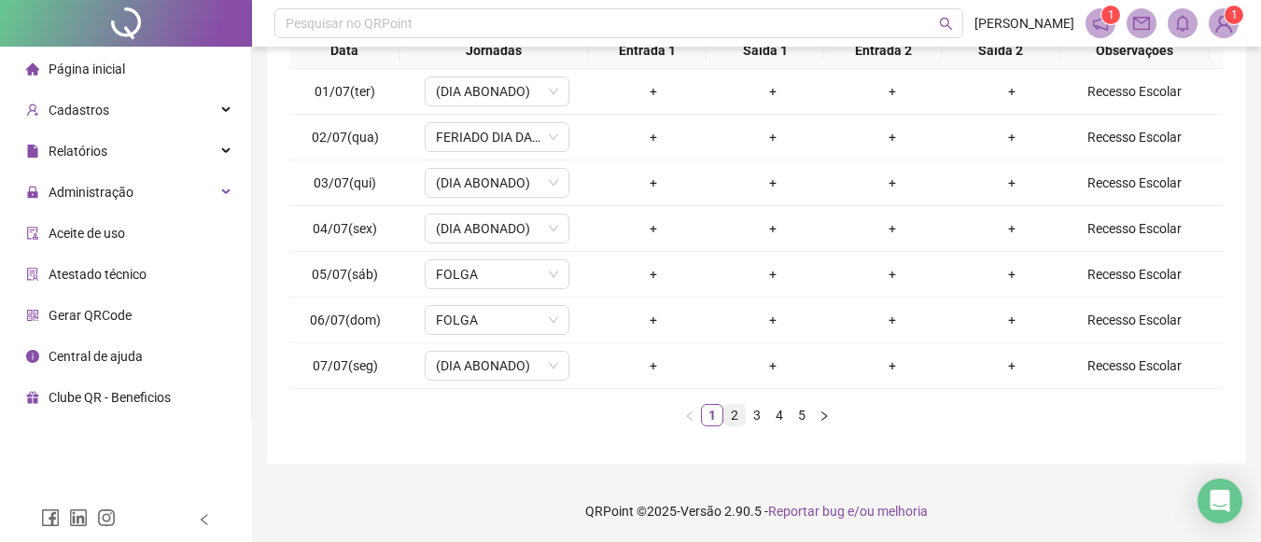
click at [727, 416] on link "2" at bounding box center [734, 415] width 21 height 21
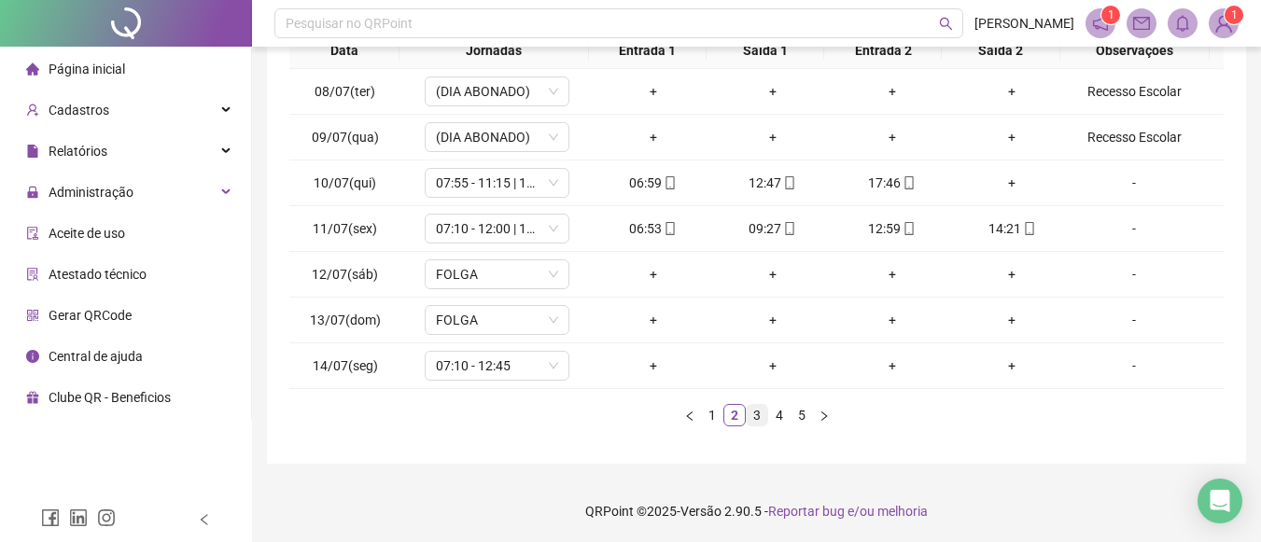
click at [759, 414] on link "3" at bounding box center [757, 415] width 21 height 21
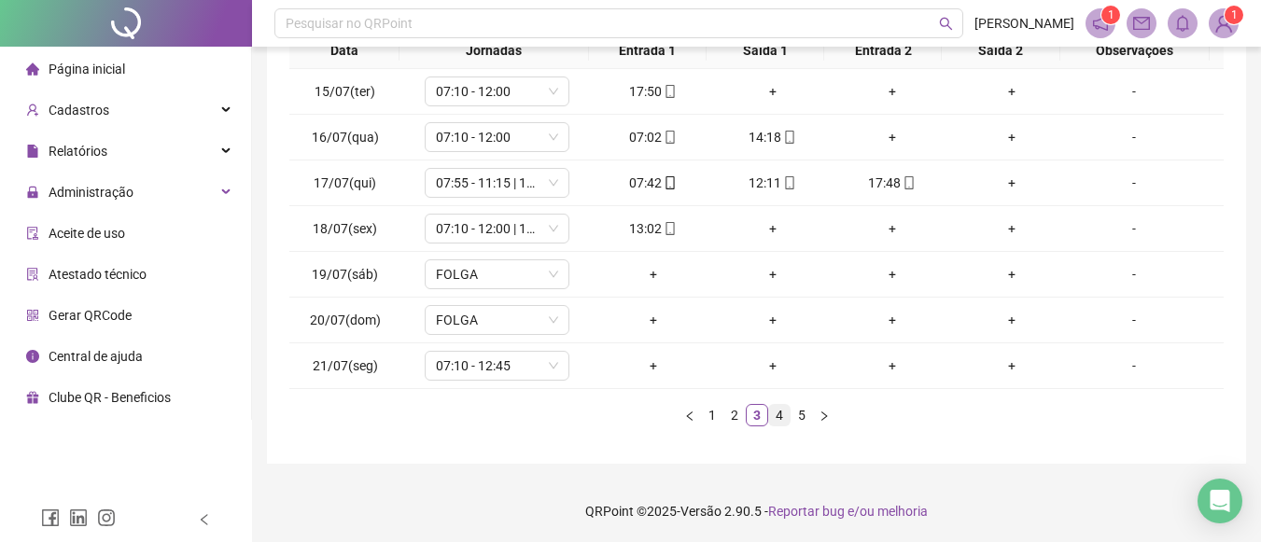
click at [784, 415] on link "4" at bounding box center [779, 415] width 21 height 21
click at [784, 409] on link "4" at bounding box center [779, 415] width 21 height 21
drag, startPoint x: 784, startPoint y: 409, endPoint x: 762, endPoint y: 408, distance: 22.4
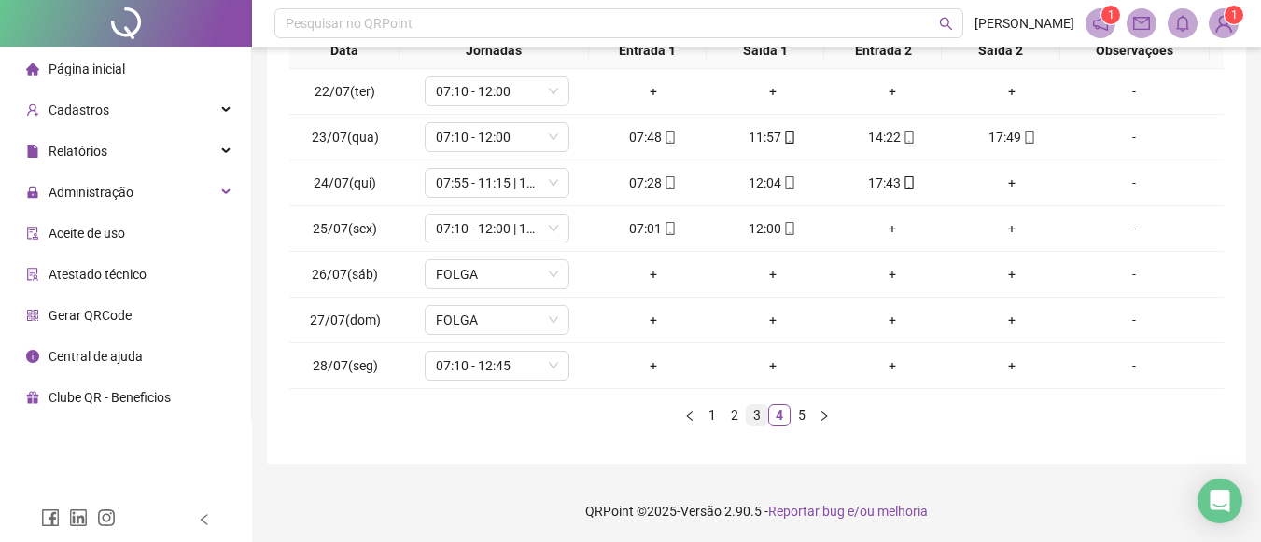
click at [762, 408] on ul "1 2 3 4 5" at bounding box center [756, 415] width 934 height 22
click at [762, 408] on link "3" at bounding box center [757, 415] width 21 height 21
click at [772, 415] on link "4" at bounding box center [779, 415] width 21 height 21
click at [807, 410] on link "5" at bounding box center [802, 415] width 21 height 21
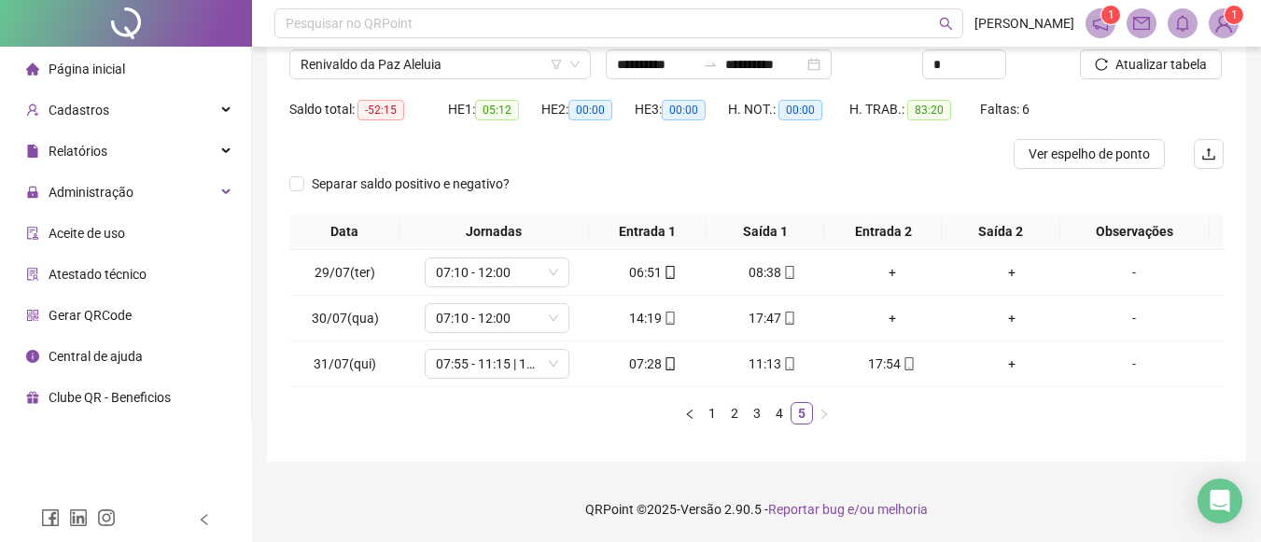
scroll to position [0, 0]
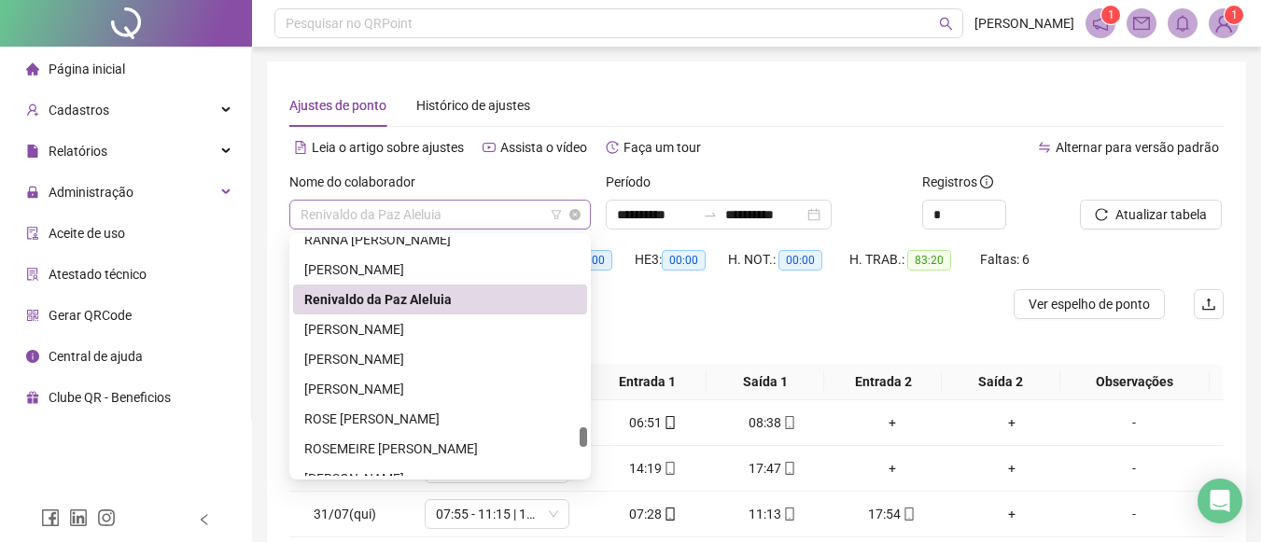
click at [542, 214] on span "Renivaldo da Paz Aleluia" at bounding box center [440, 215] width 279 height 28
click at [490, 260] on div "REBECA ALVES DE ARAUJO JESUS" at bounding box center [440, 270] width 272 height 21
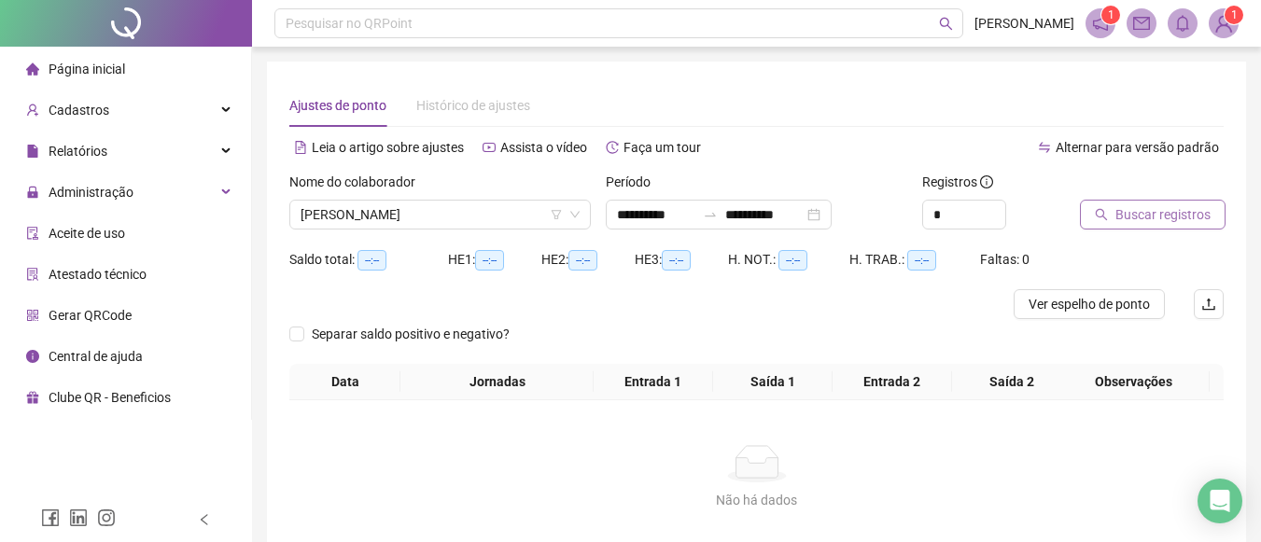
click at [1131, 209] on span "Buscar registros" at bounding box center [1163, 214] width 95 height 21
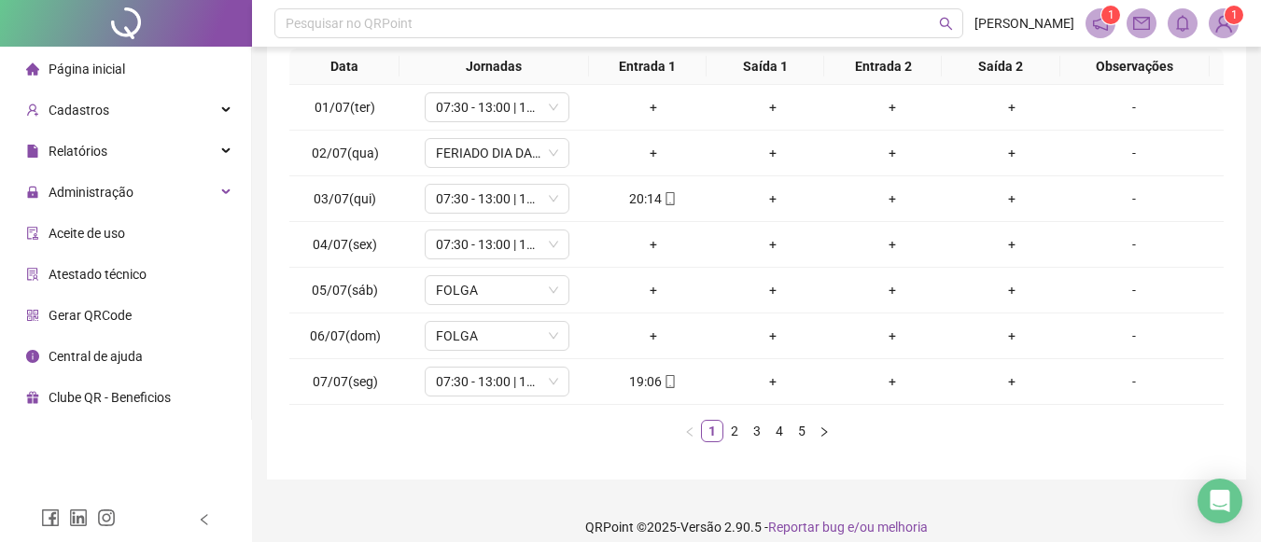
scroll to position [335, 0]
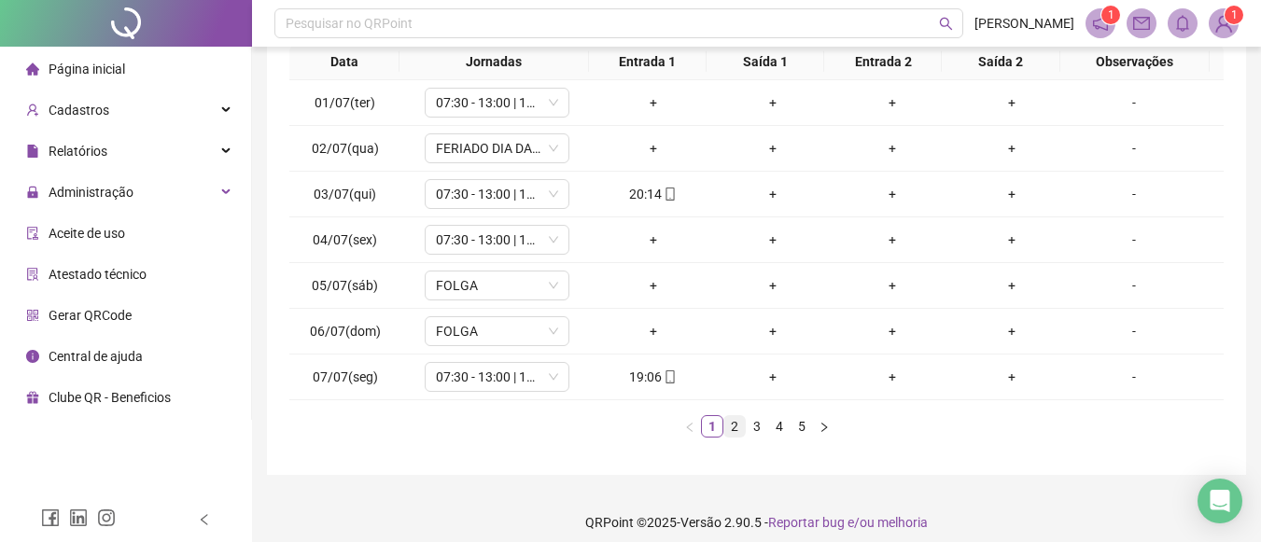
click at [736, 426] on link "2" at bounding box center [734, 426] width 21 height 21
click at [762, 421] on link "3" at bounding box center [757, 426] width 21 height 21
click at [779, 426] on link "4" at bounding box center [779, 426] width 21 height 21
click at [751, 424] on link "3" at bounding box center [757, 426] width 21 height 21
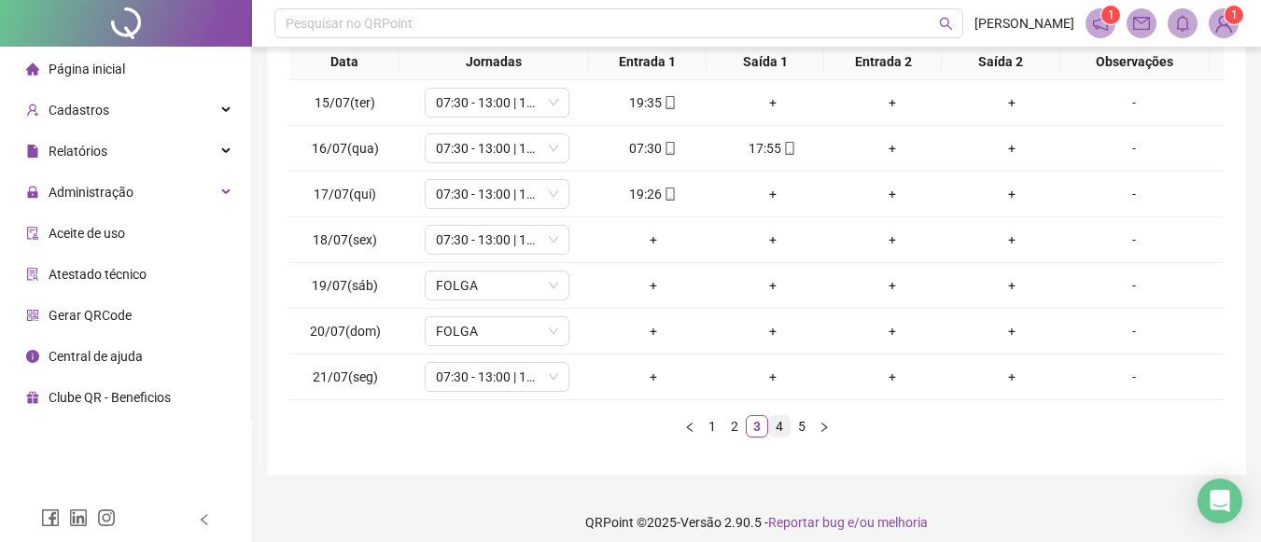
click at [776, 425] on link "4" at bounding box center [779, 426] width 21 height 21
click at [800, 434] on link "5" at bounding box center [802, 426] width 21 height 21
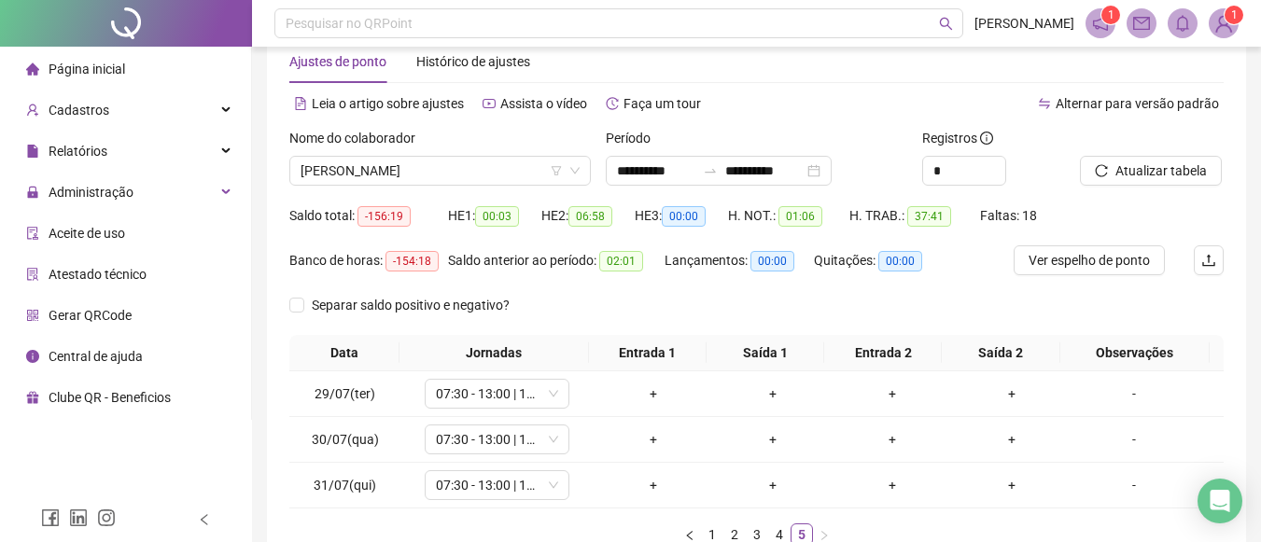
scroll to position [40, 0]
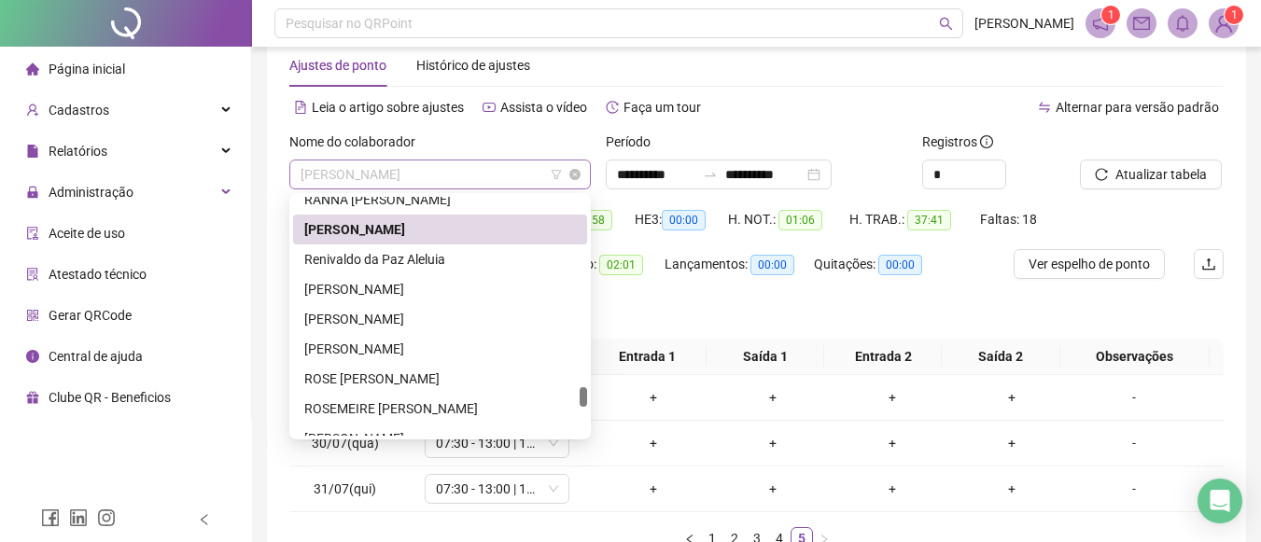
click at [521, 181] on span "REBECA ALVES DE ARAUJO JESUS" at bounding box center [440, 175] width 279 height 28
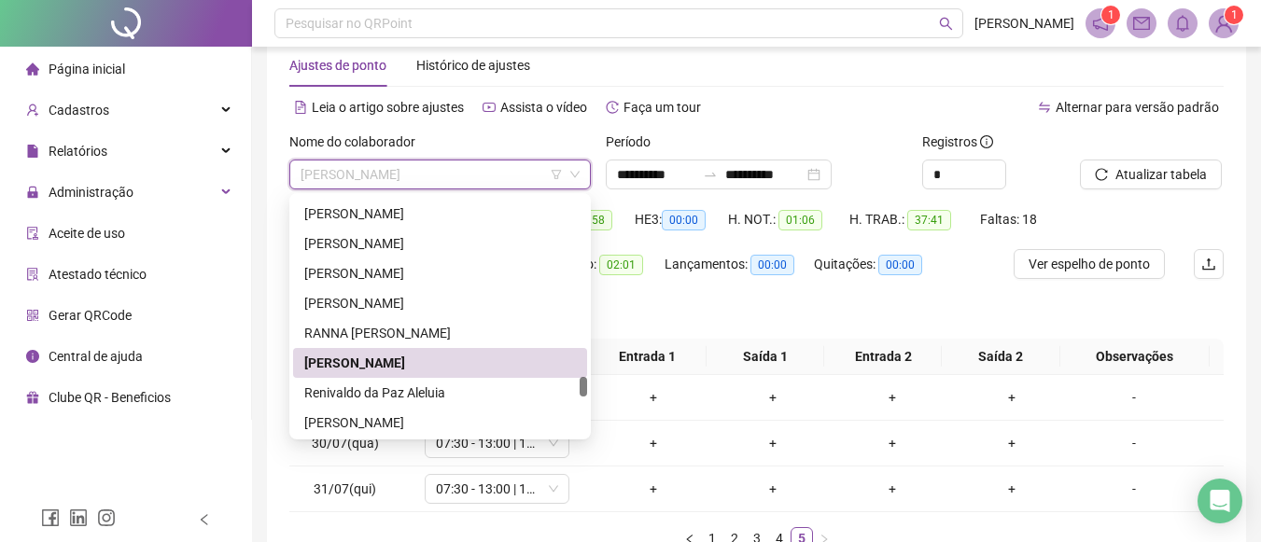
scroll to position [2160, 0]
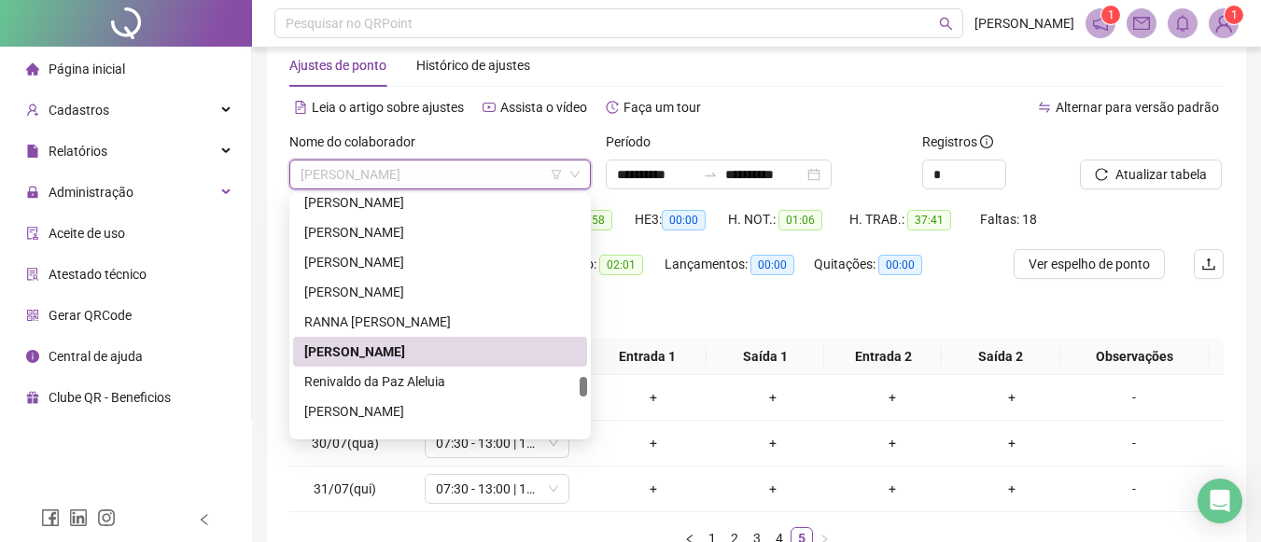
drag, startPoint x: 583, startPoint y: 397, endPoint x: 582, endPoint y: 386, distance: 10.4
click at [582, 386] on div at bounding box center [583, 387] width 7 height 20
click at [516, 316] on div "RANNA GABRIELLA RAIRES SANTOS" at bounding box center [440, 322] width 272 height 21
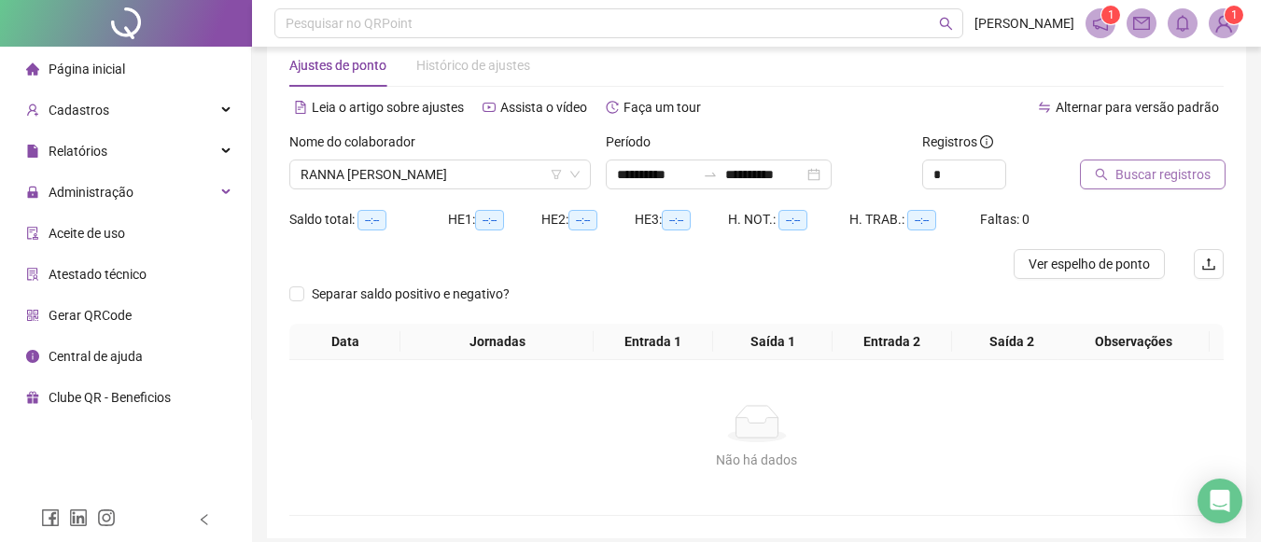
click at [1131, 179] on span "Buscar registros" at bounding box center [1163, 174] width 95 height 21
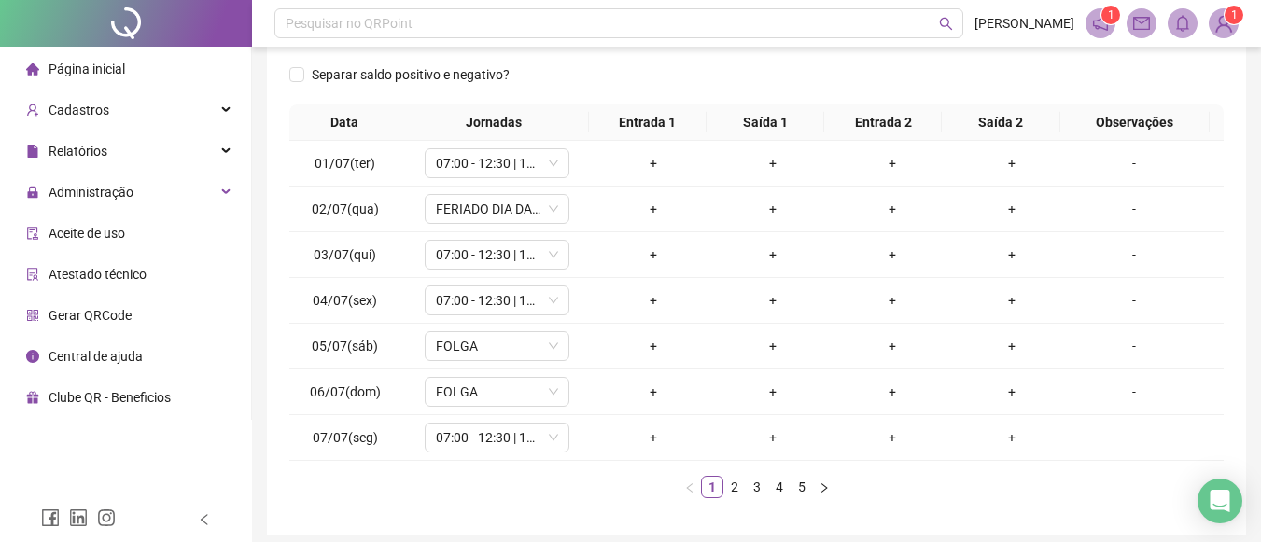
scroll to position [277, 0]
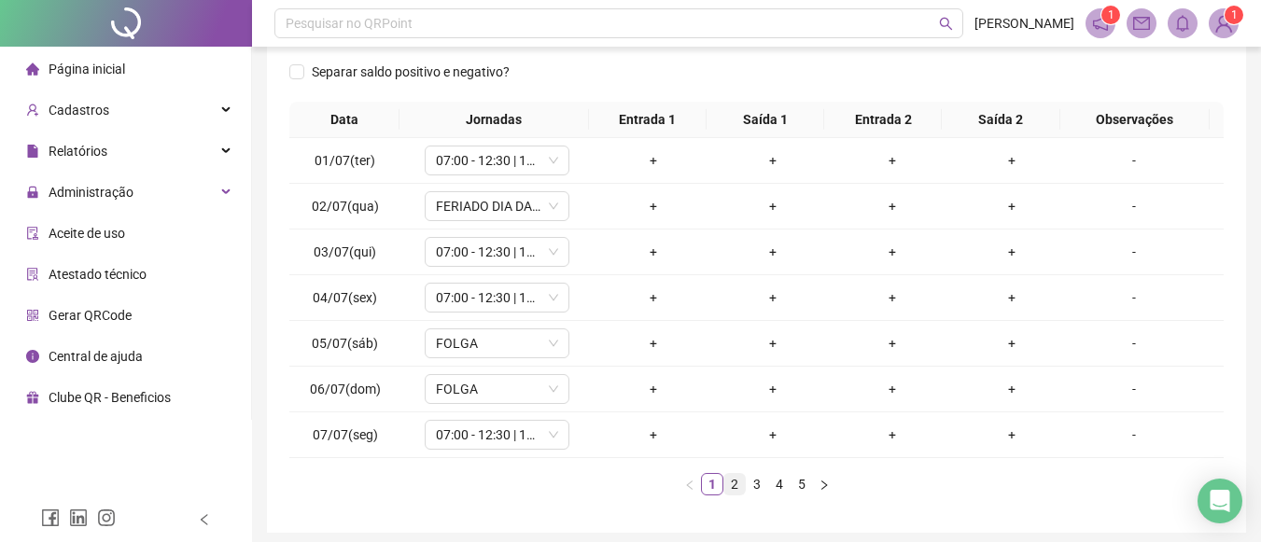
click at [740, 485] on link "2" at bounding box center [734, 484] width 21 height 21
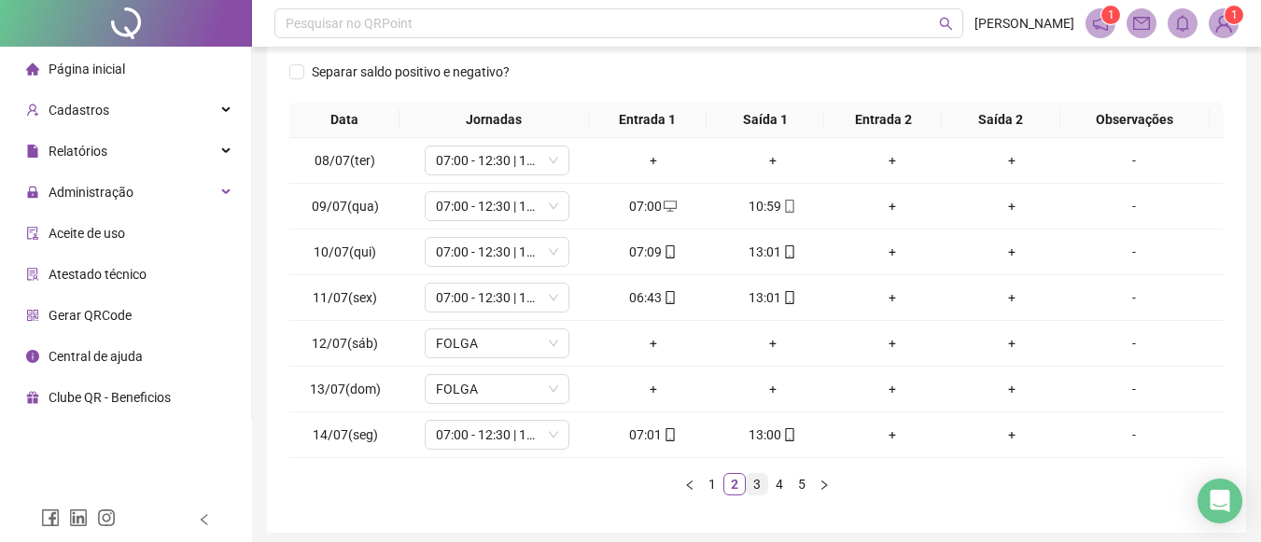
click at [751, 488] on link "3" at bounding box center [757, 484] width 21 height 21
click at [1059, 159] on td "+" at bounding box center [1011, 161] width 119 height 46
click at [778, 484] on link "4" at bounding box center [779, 484] width 21 height 21
click at [798, 479] on link "5" at bounding box center [802, 484] width 21 height 21
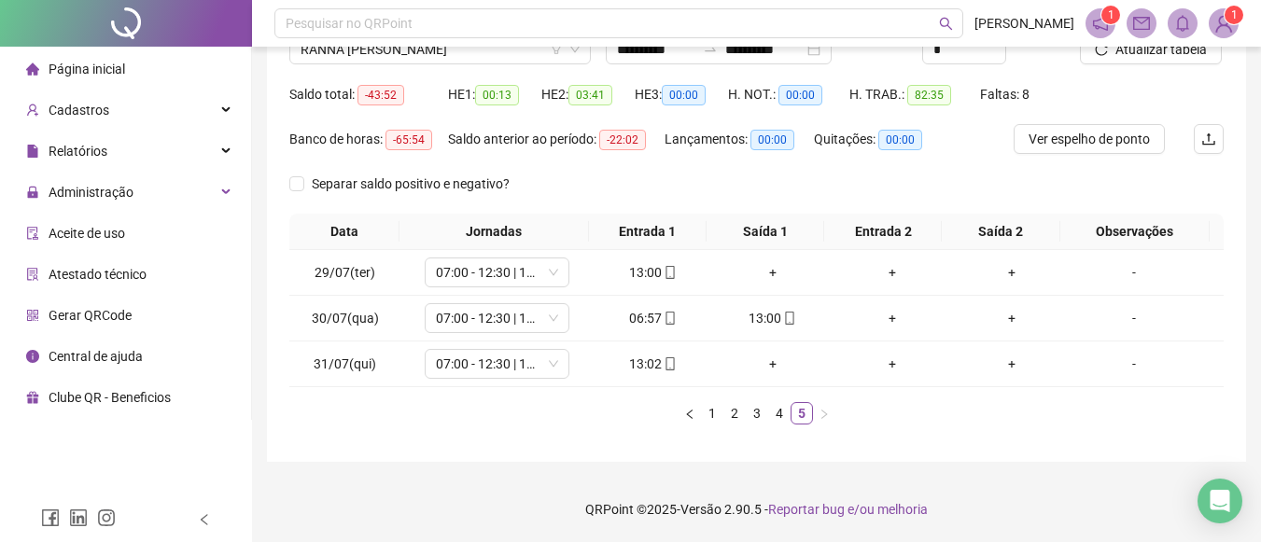
scroll to position [7, 0]
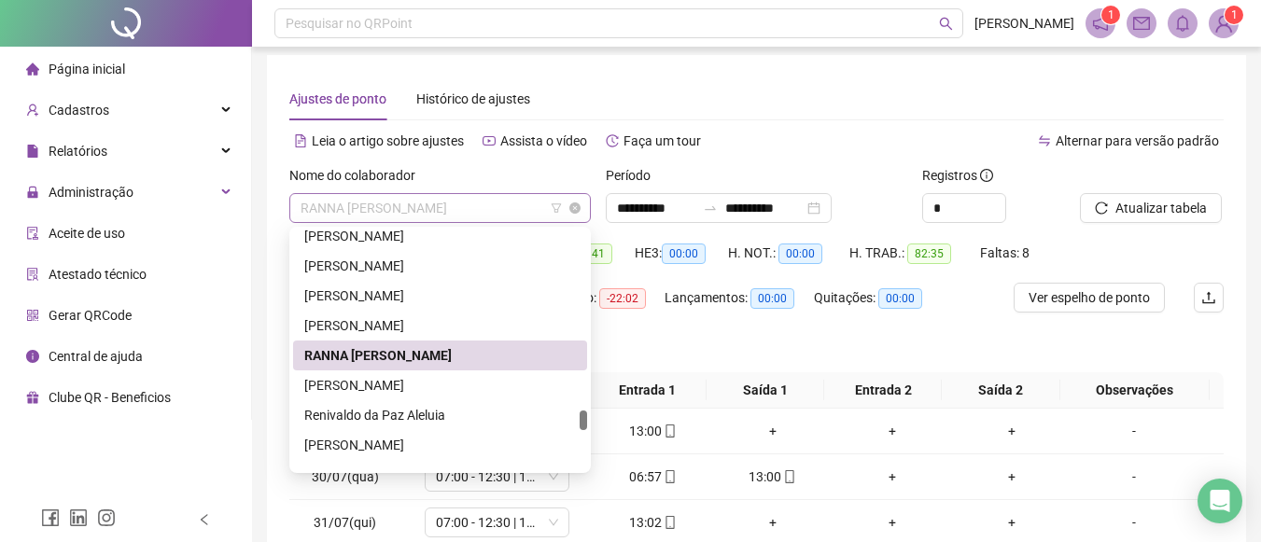
click at [540, 199] on span "RANNA GABRIELLA RAIRES SANTOS" at bounding box center [440, 208] width 279 height 28
click at [457, 321] on div "RAILANA DA SILVA PINHEIRO" at bounding box center [440, 326] width 272 height 21
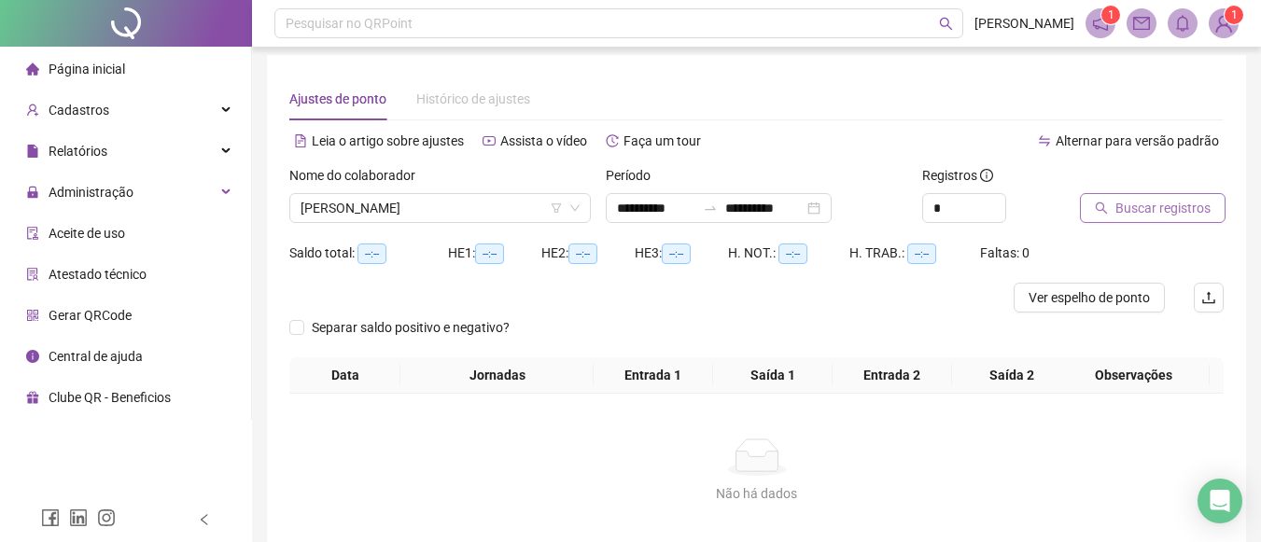
click at [1139, 206] on span "Buscar registros" at bounding box center [1163, 208] width 95 height 21
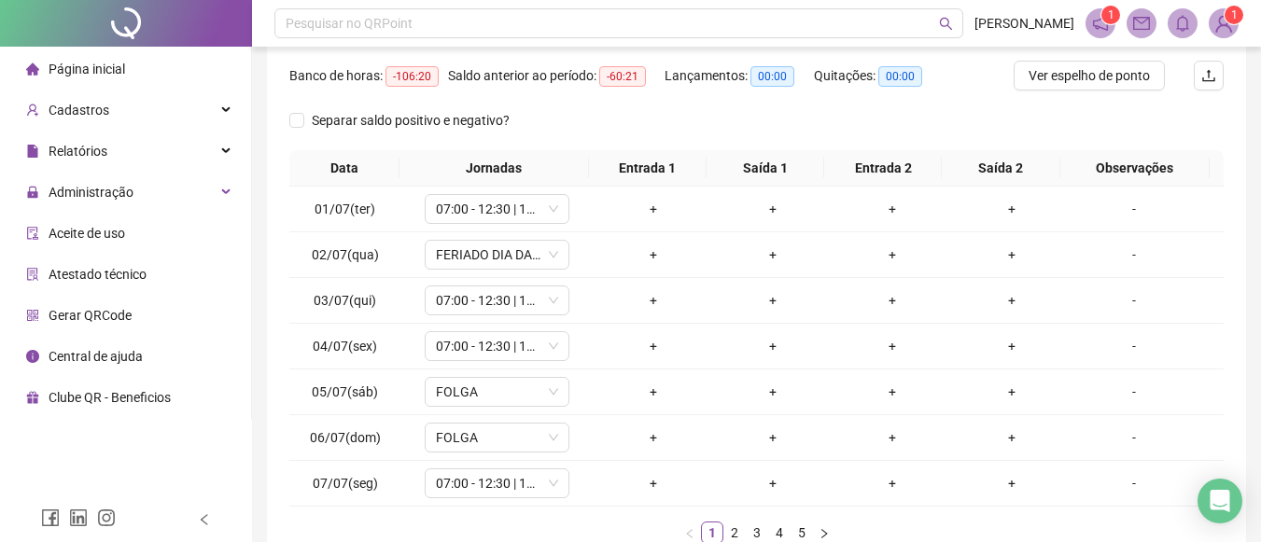
scroll to position [232, 0]
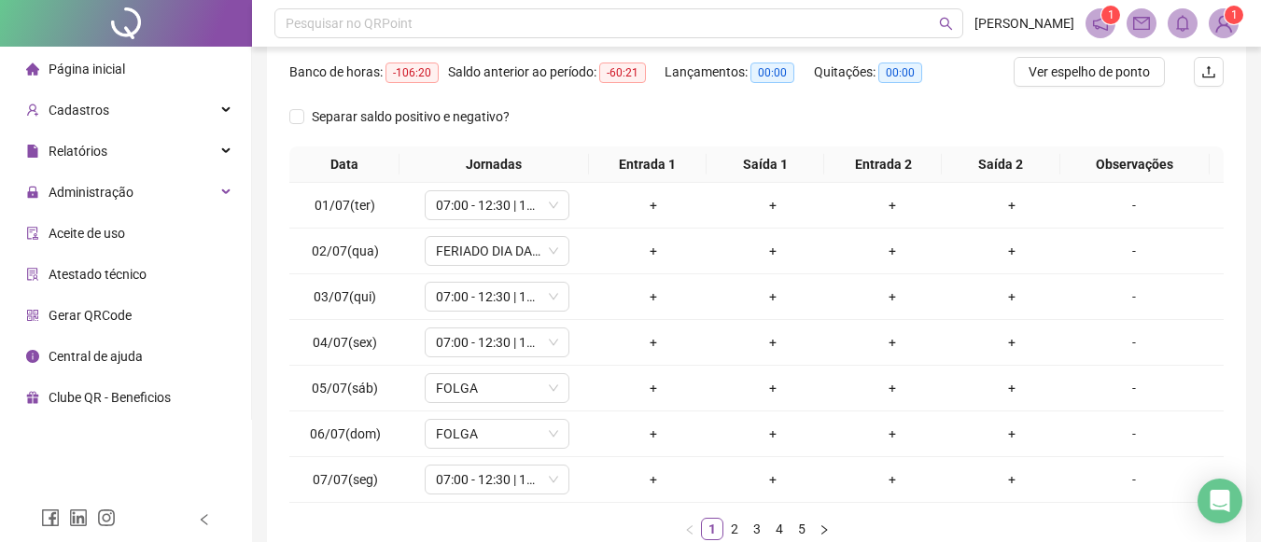
click at [1260, 310] on html "**********" at bounding box center [630, 39] width 1261 height 542
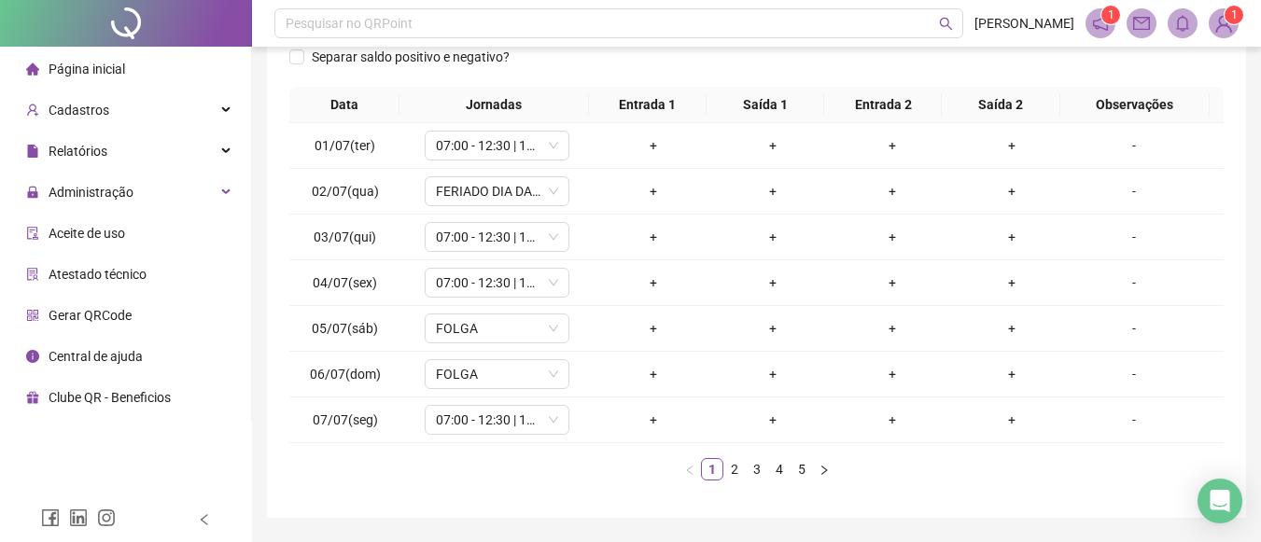
scroll to position [348, 0]
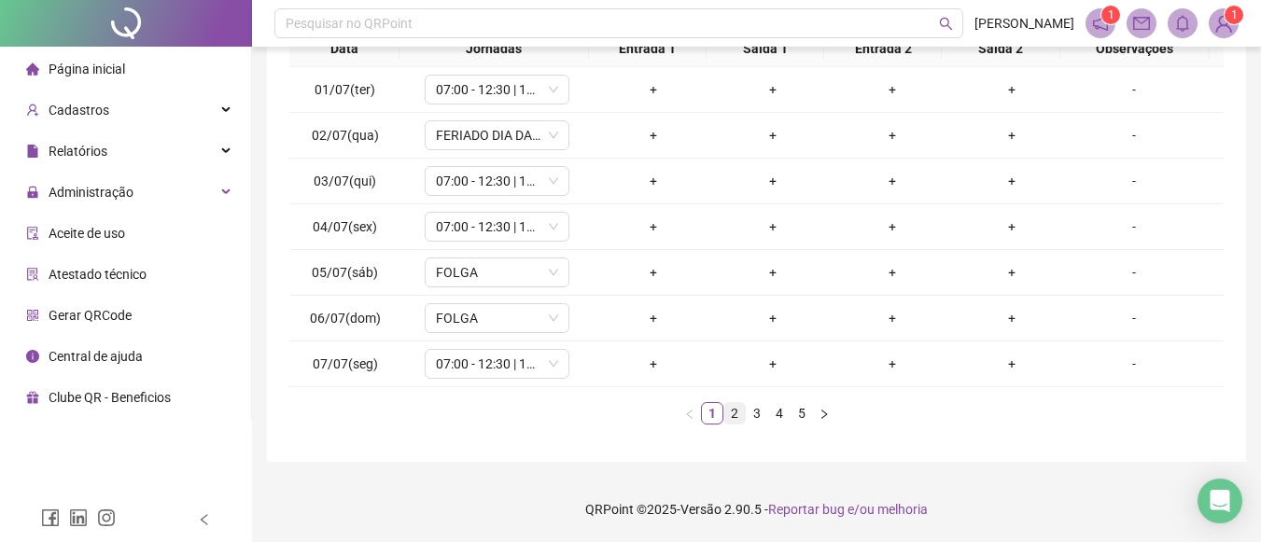
click at [727, 411] on link "2" at bounding box center [734, 413] width 21 height 21
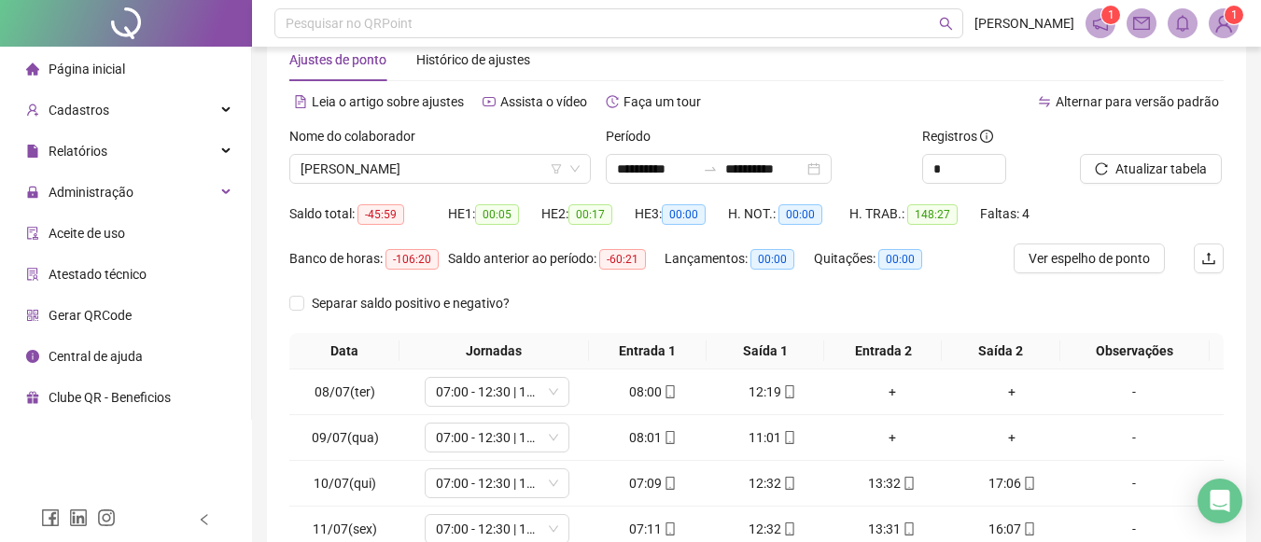
scroll to position [63, 0]
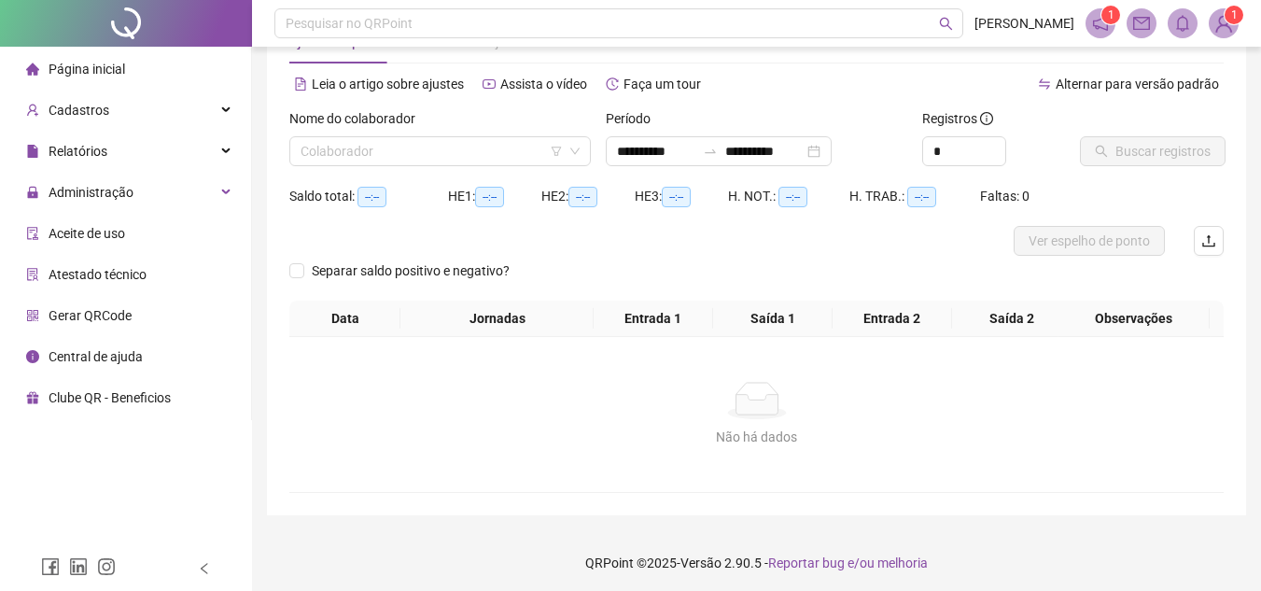
scroll to position [63, 0]
